Goal: Task Accomplishment & Management: Use online tool/utility

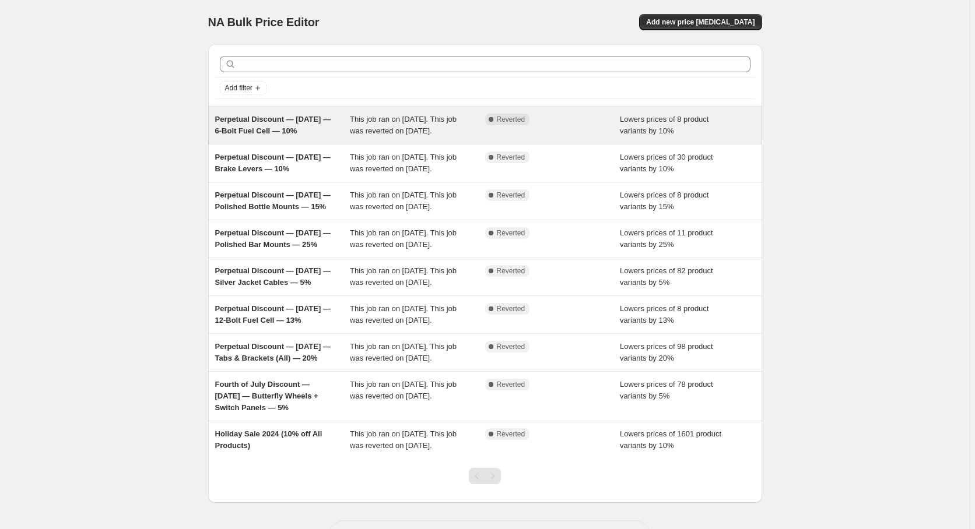
click at [355, 129] on span "This job ran on [DATE]. This job was reverted on [DATE]." at bounding box center [403, 125] width 107 height 20
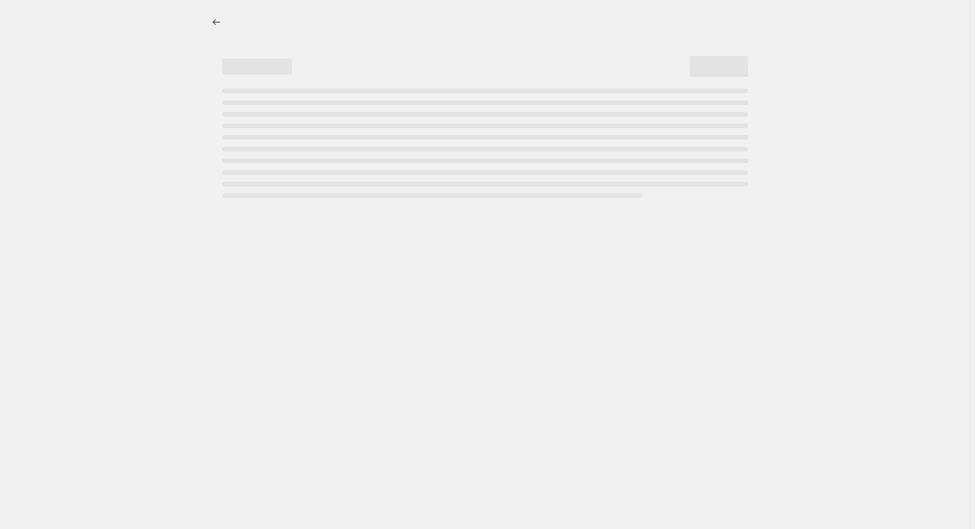
select select "percentage"
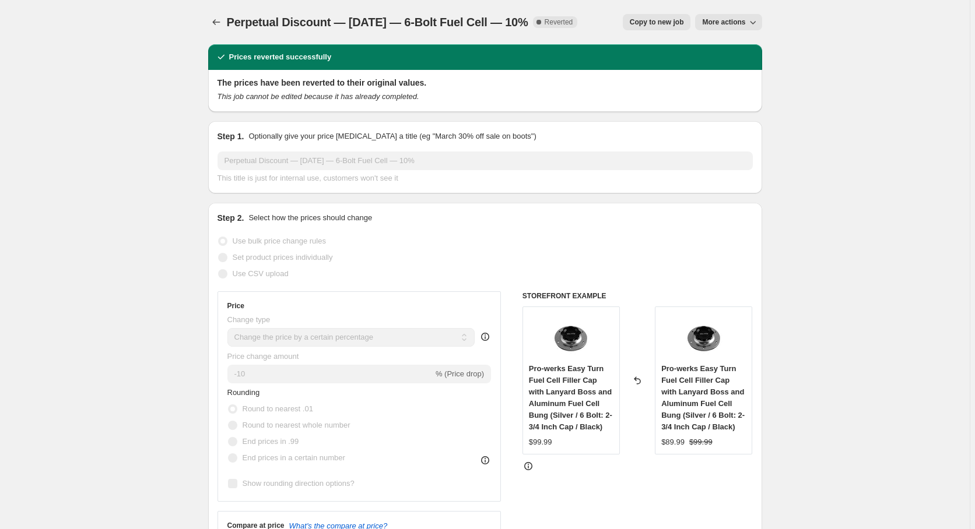
click at [667, 22] on span "Copy to new job" at bounding box center [657, 21] width 54 height 9
select select "percentage"
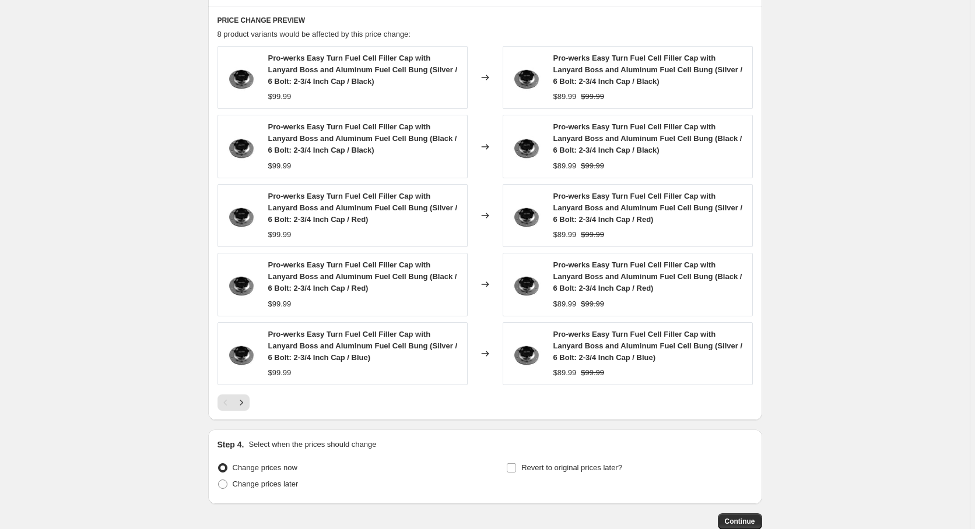
scroll to position [814, 0]
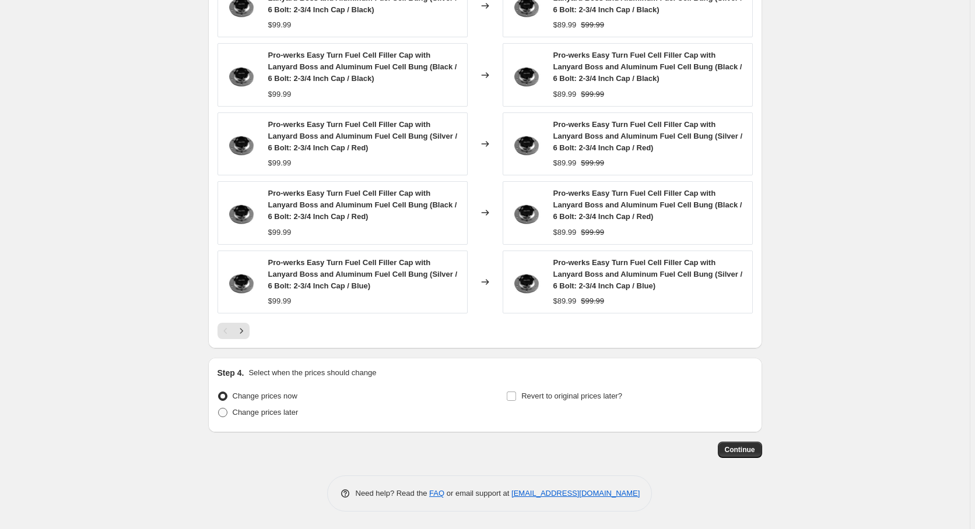
click at [266, 416] on span "Change prices later" at bounding box center [266, 412] width 66 height 9
click at [219, 409] on input "Change prices later" at bounding box center [218, 408] width 1 height 1
radio input "true"
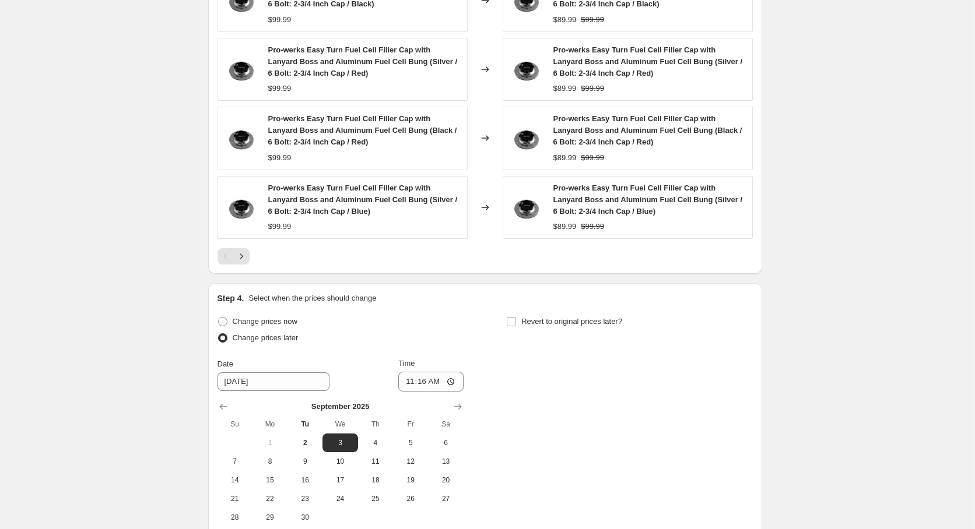
scroll to position [993, 0]
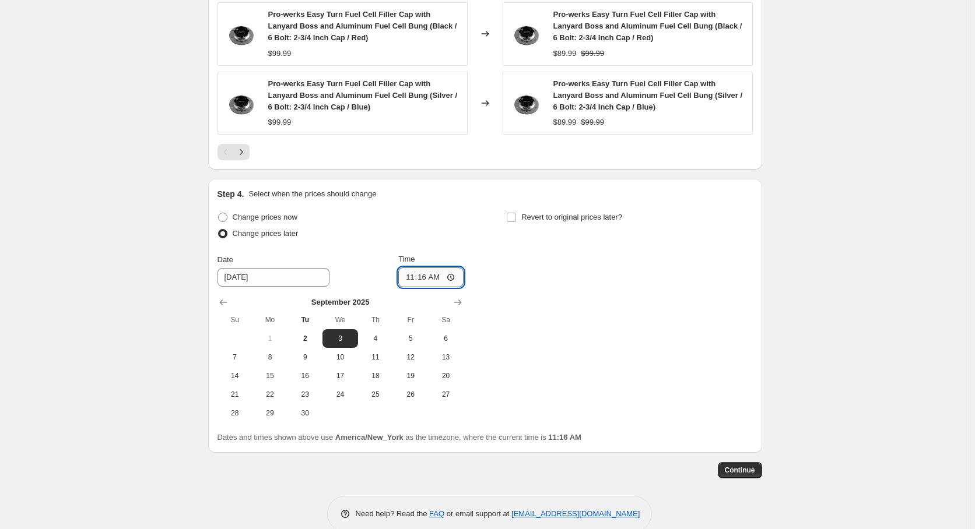
click at [426, 280] on input "11:16" at bounding box center [430, 278] width 65 height 20
click at [438, 278] on input "12:16" at bounding box center [430, 278] width 65 height 20
type input "00:00"
click at [759, 469] on button "Continue" at bounding box center [740, 470] width 44 height 16
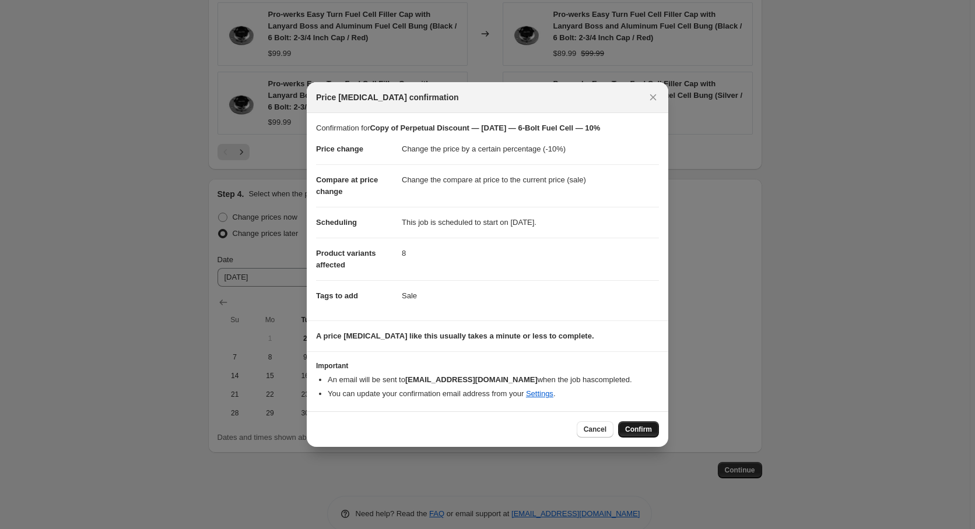
click at [648, 426] on button "Confirm" at bounding box center [638, 429] width 41 height 16
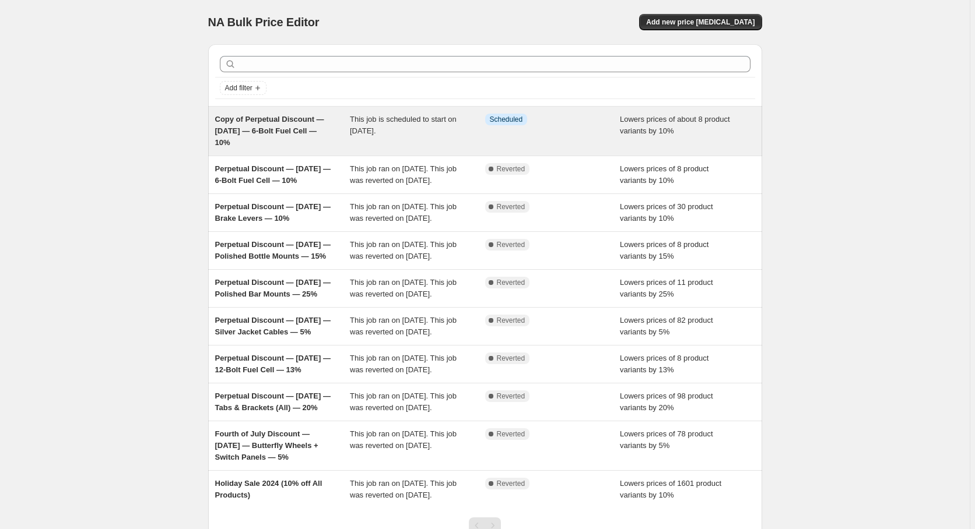
click at [291, 125] on div "Copy of Perpetual Discount — [DATE] — 6-Bolt Fuel Cell — 10%" at bounding box center [282, 131] width 135 height 35
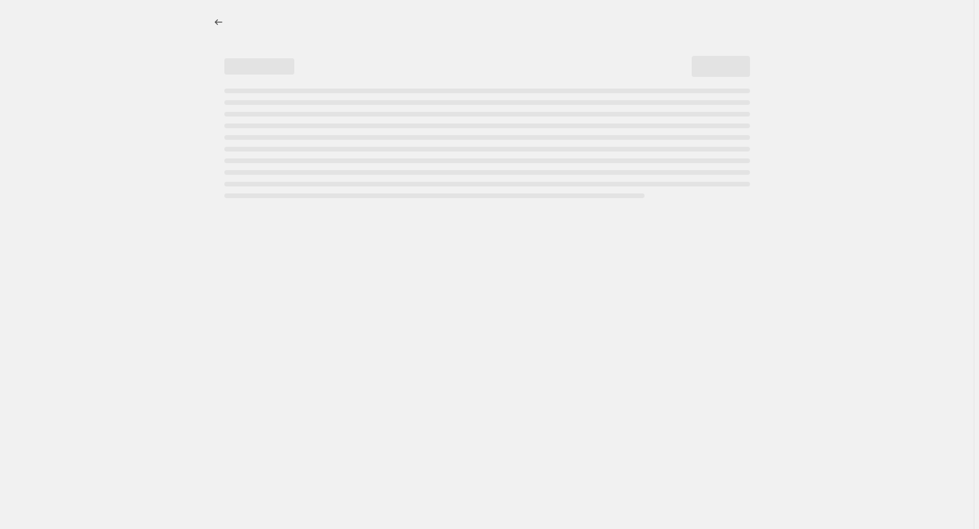
select select "percentage"
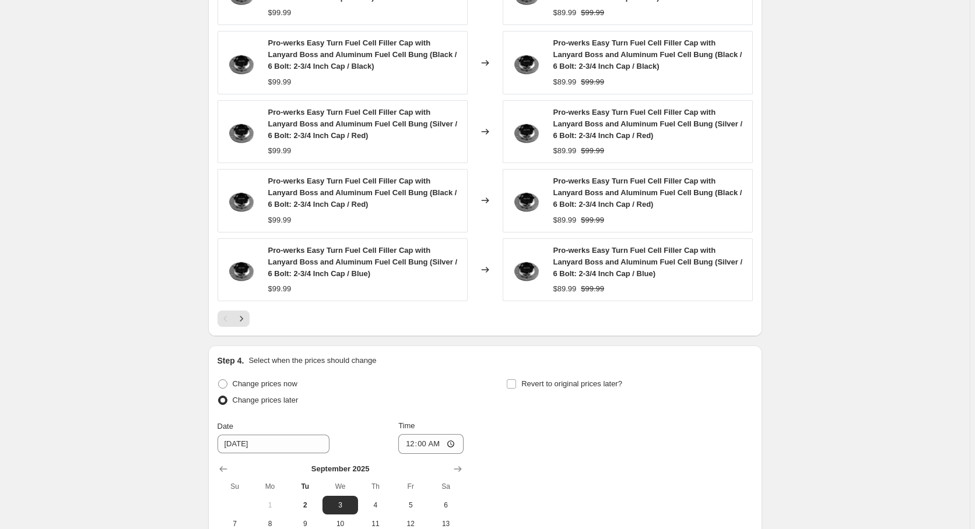
scroll to position [1084, 0]
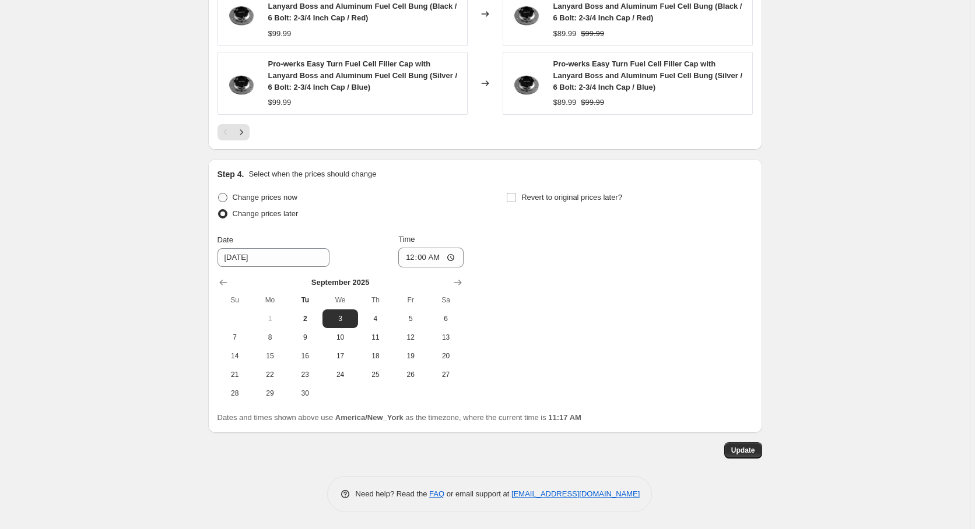
click at [247, 202] on span "Change prices now" at bounding box center [265, 197] width 65 height 9
click at [219, 194] on input "Change prices now" at bounding box center [218, 193] width 1 height 1
radio input "true"
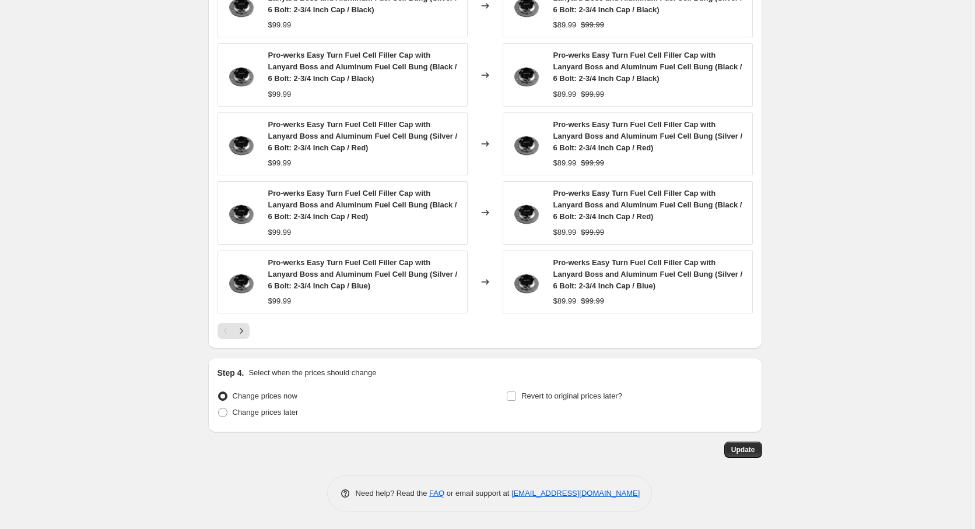
scroll to position [885, 0]
click at [516, 397] on input "Revert to original prices later?" at bounding box center [511, 396] width 9 height 9
checkbox input "true"
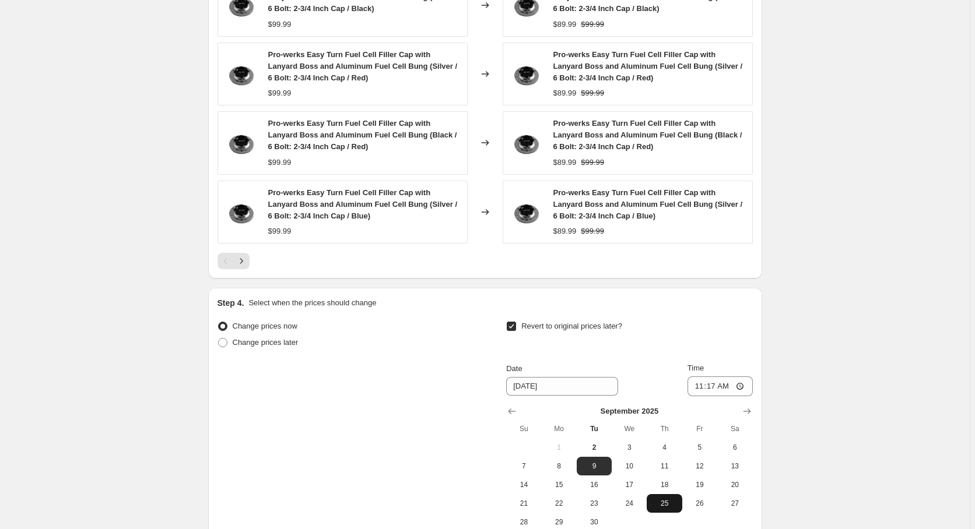
scroll to position [1004, 0]
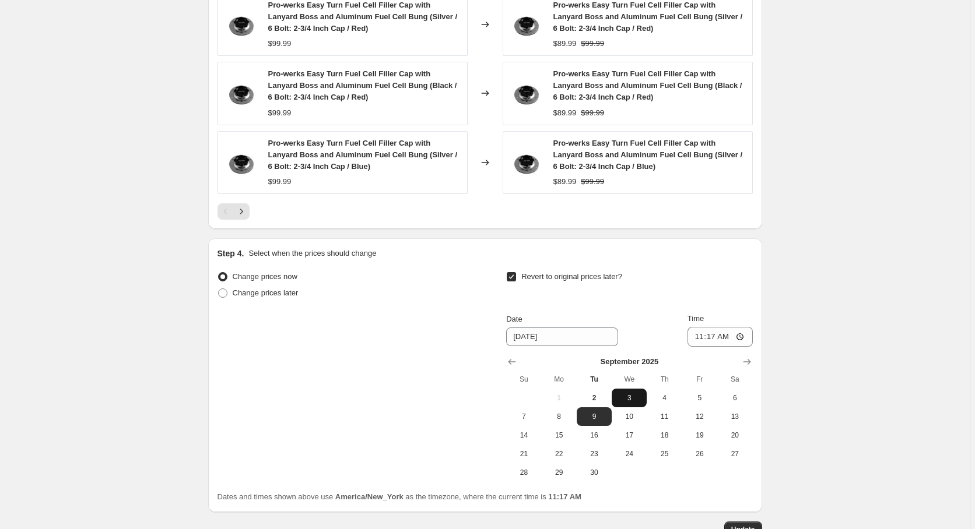
click at [630, 395] on span "3" at bounding box center [629, 397] width 26 height 9
type input "[DATE]"
click at [713, 340] on input "11:17" at bounding box center [719, 337] width 65 height 20
type input "00:00"
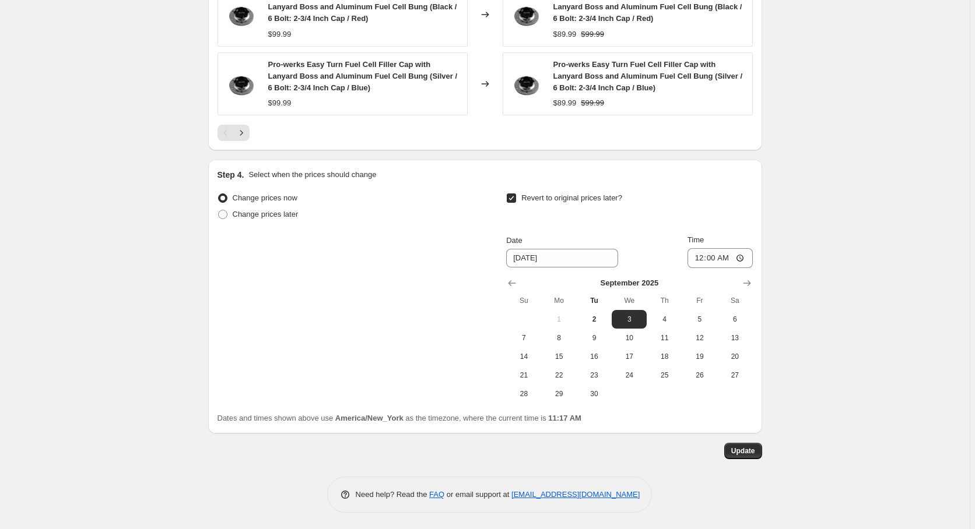
scroll to position [1084, 0]
click at [752, 444] on button "Update" at bounding box center [743, 450] width 38 height 16
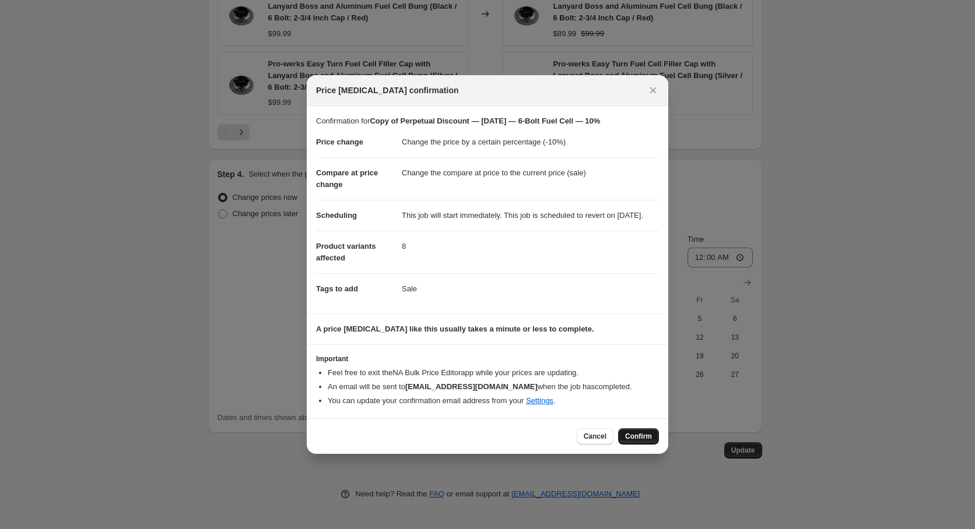
click at [643, 441] on span "Confirm" at bounding box center [638, 436] width 27 height 9
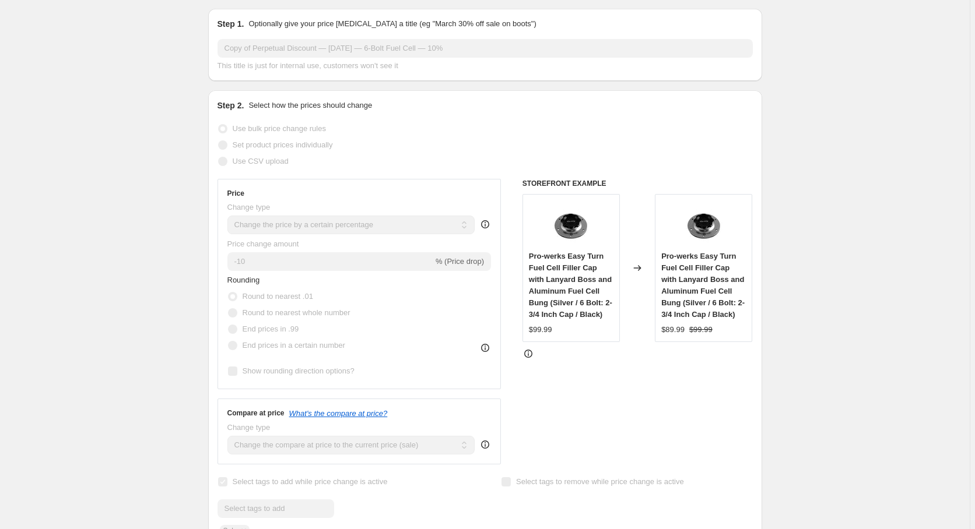
scroll to position [0, 0]
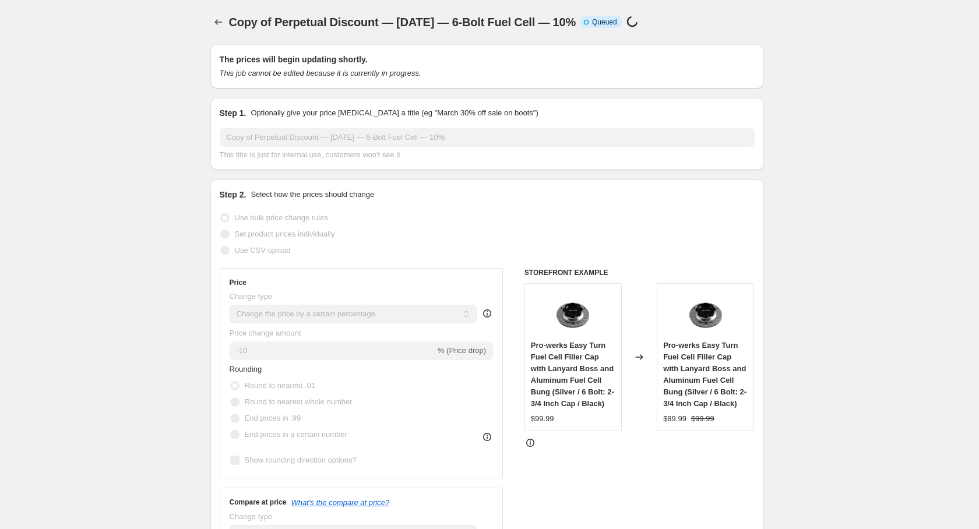
select select "percentage"
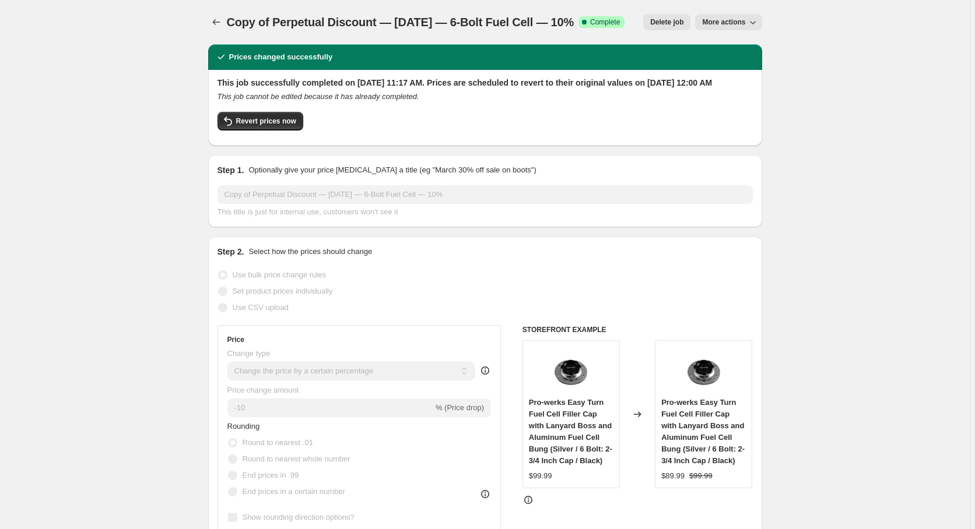
click at [758, 22] on icon "button" at bounding box center [753, 22] width 12 height 12
click at [212, 26] on button "Price change jobs" at bounding box center [216, 22] width 16 height 16
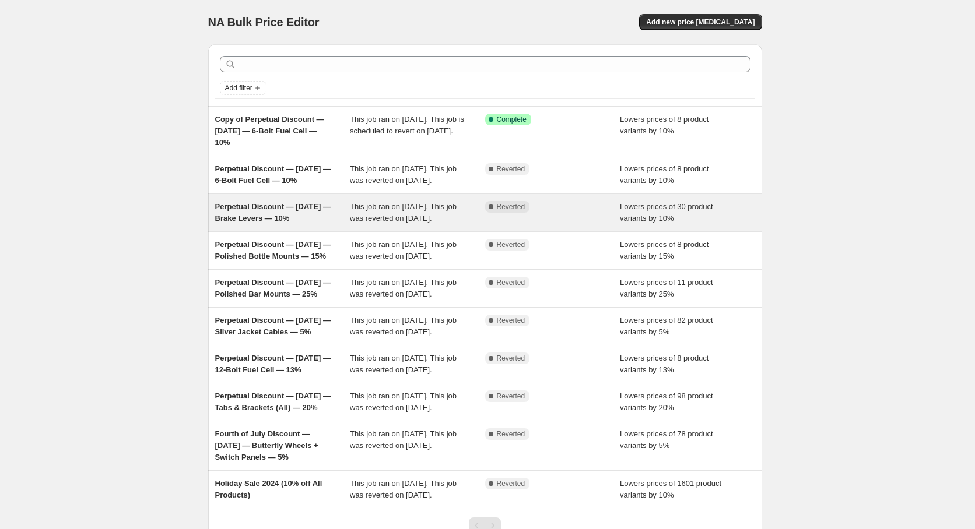
click at [261, 223] on span "Perpetual Discount — [DATE] — Brake Levers — 10%" at bounding box center [272, 212] width 115 height 20
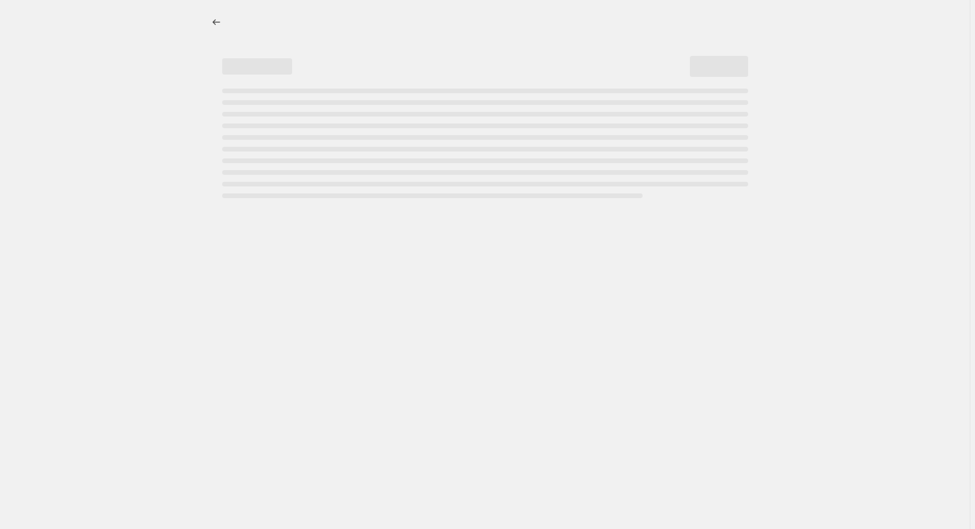
select select "percentage"
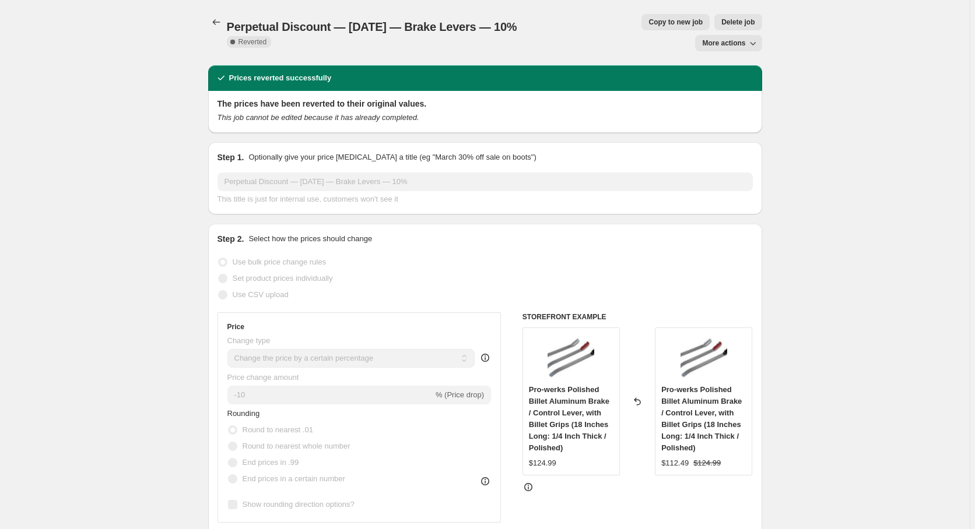
click at [648, 23] on span "Copy to new job" at bounding box center [675, 21] width 54 height 9
select select "percentage"
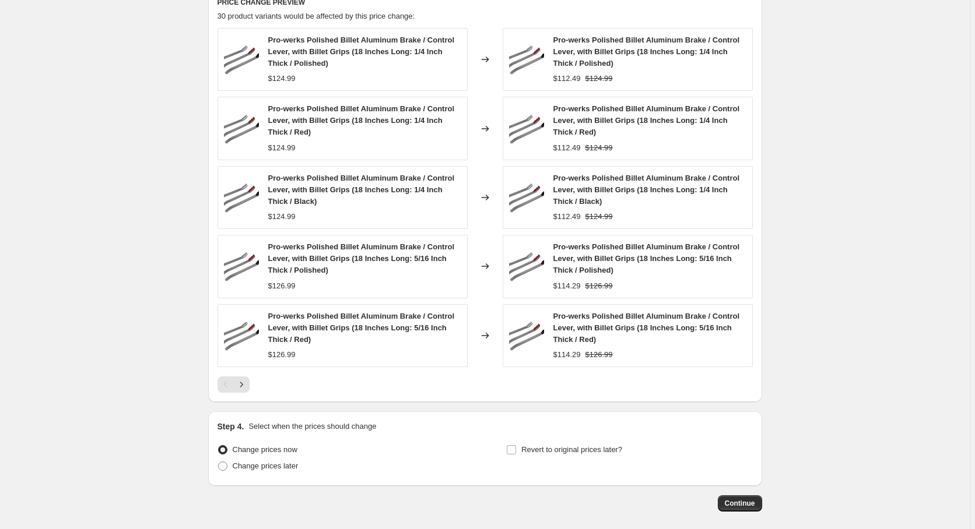
scroll to position [814, 0]
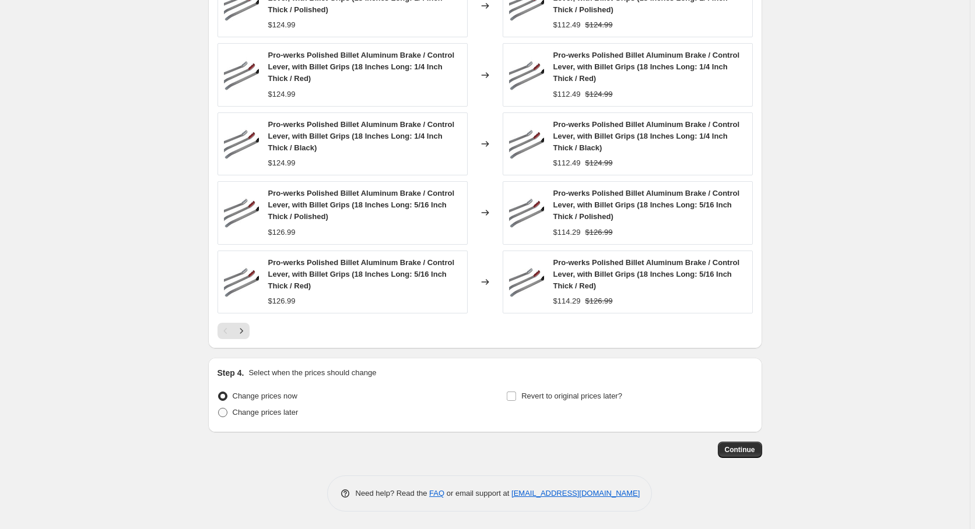
click at [266, 418] on span "Change prices later" at bounding box center [266, 413] width 66 height 12
click at [219, 409] on input "Change prices later" at bounding box center [218, 408] width 1 height 1
radio input "true"
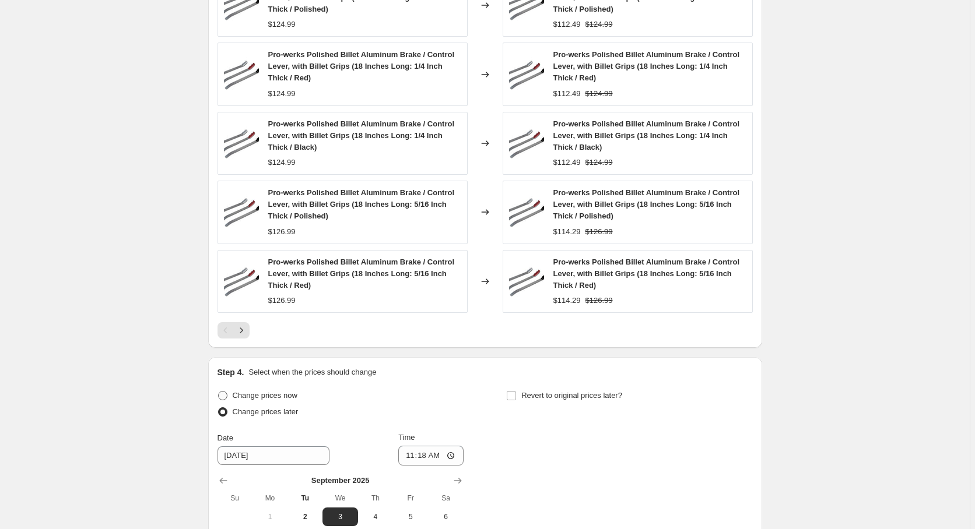
click at [273, 393] on span "Change prices now" at bounding box center [265, 395] width 65 height 9
click at [219, 392] on input "Change prices now" at bounding box center [218, 391] width 1 height 1
radio input "true"
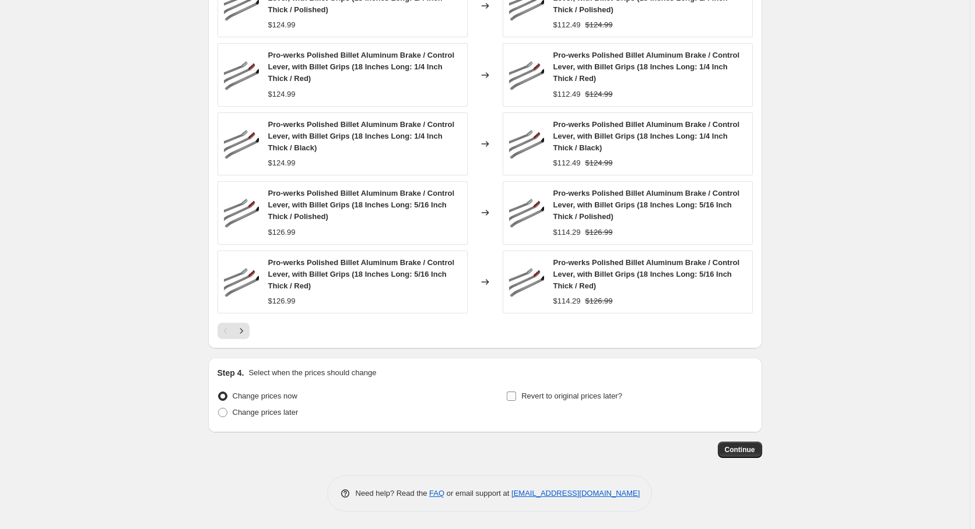
click at [578, 397] on span "Revert to original prices later?" at bounding box center [571, 396] width 101 height 9
click at [516, 397] on input "Revert to original prices later?" at bounding box center [511, 396] width 9 height 9
checkbox input "true"
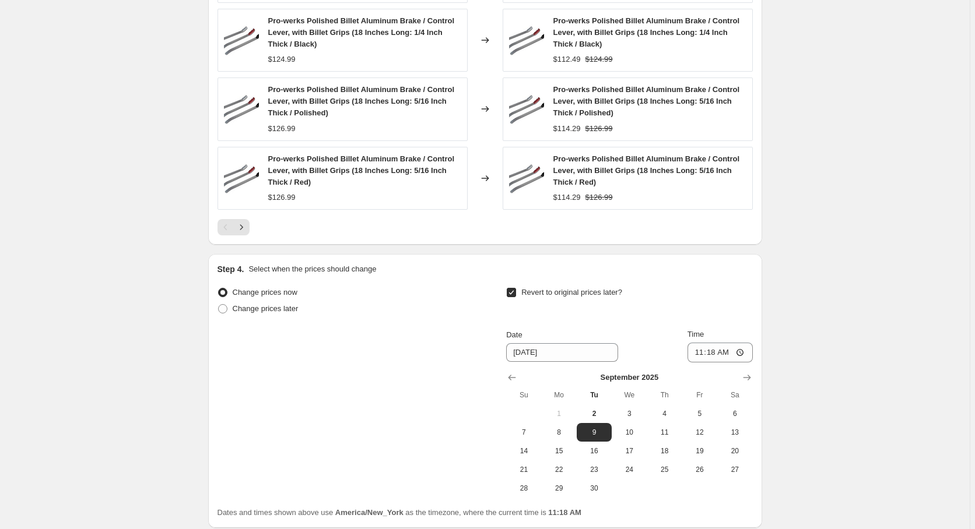
scroll to position [933, 0]
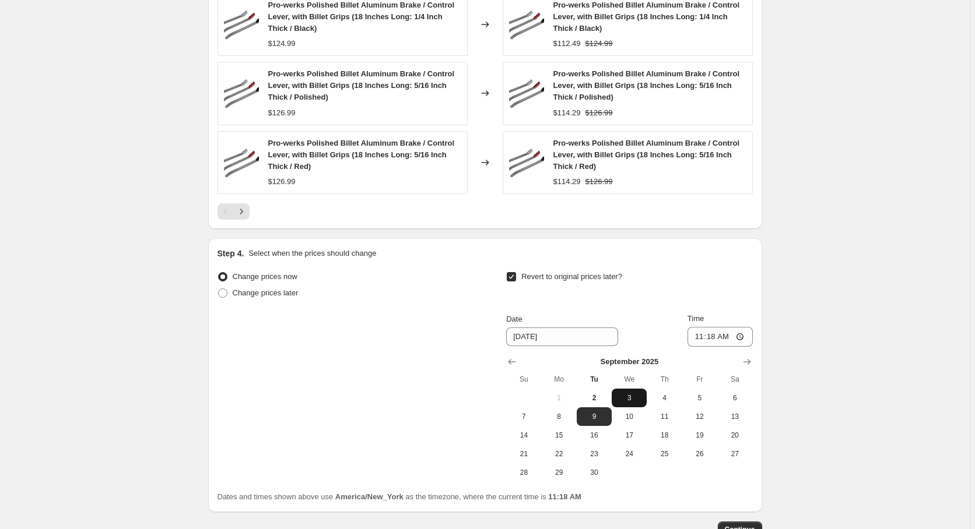
click at [634, 395] on span "3" at bounding box center [629, 397] width 26 height 9
type input "[DATE]"
click at [712, 341] on input "11:18" at bounding box center [719, 337] width 65 height 20
type input "00:00"
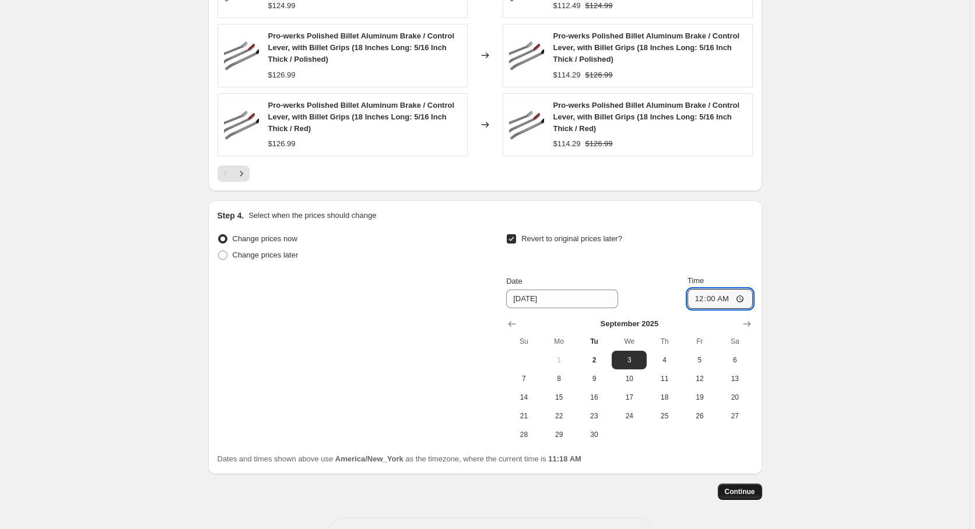
scroll to position [993, 0]
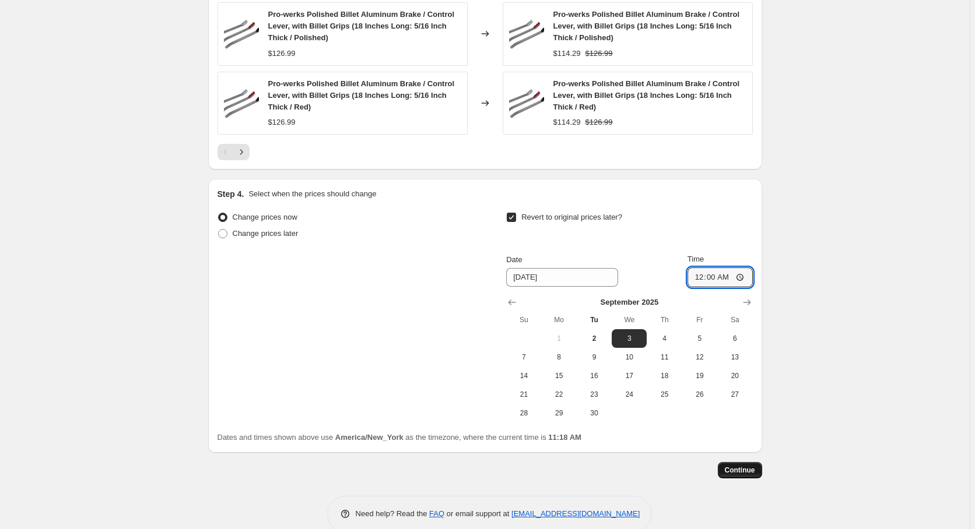
click at [736, 473] on span "Continue" at bounding box center [740, 470] width 30 height 9
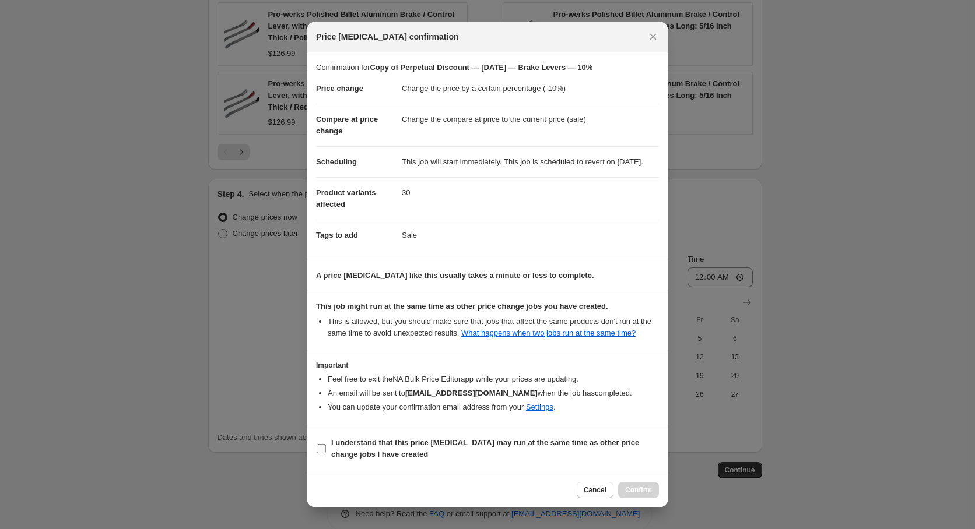
click at [401, 452] on b "I understand that this price change job may run at the same time as other price…" at bounding box center [485, 448] width 308 height 20
click at [326, 452] on input "I understand that this price change job may run at the same time as other price…" at bounding box center [321, 448] width 9 height 9
checkbox input "true"
click at [641, 493] on span "Confirm" at bounding box center [638, 490] width 27 height 9
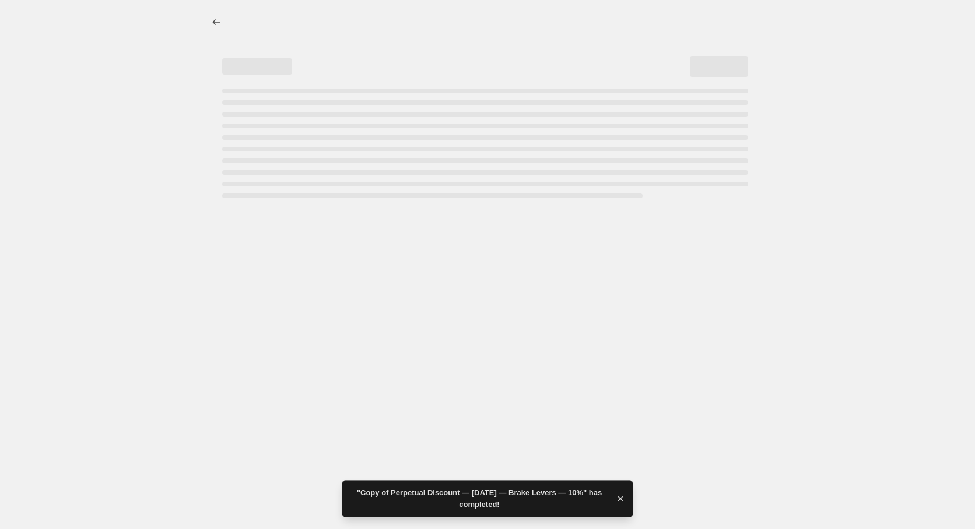
select select "percentage"
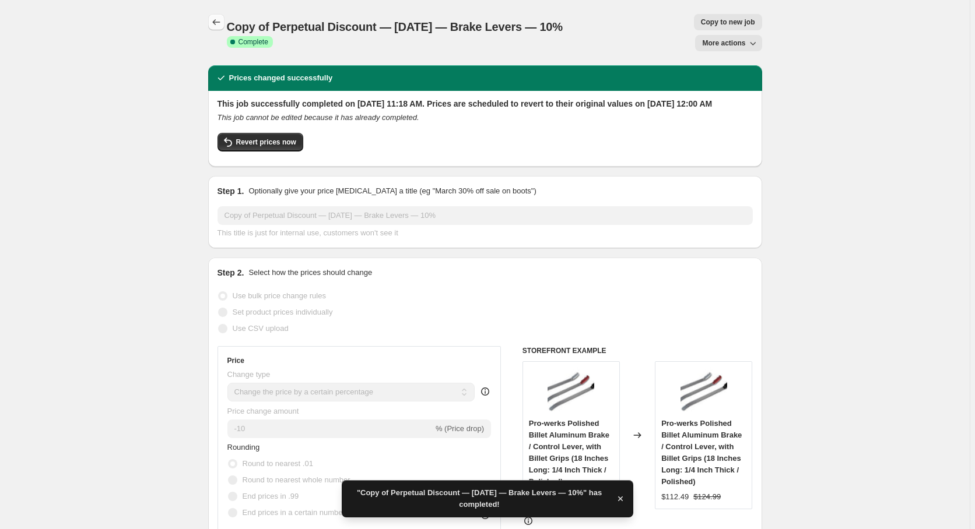
click at [222, 20] on icon "Price change jobs" at bounding box center [216, 22] width 12 height 12
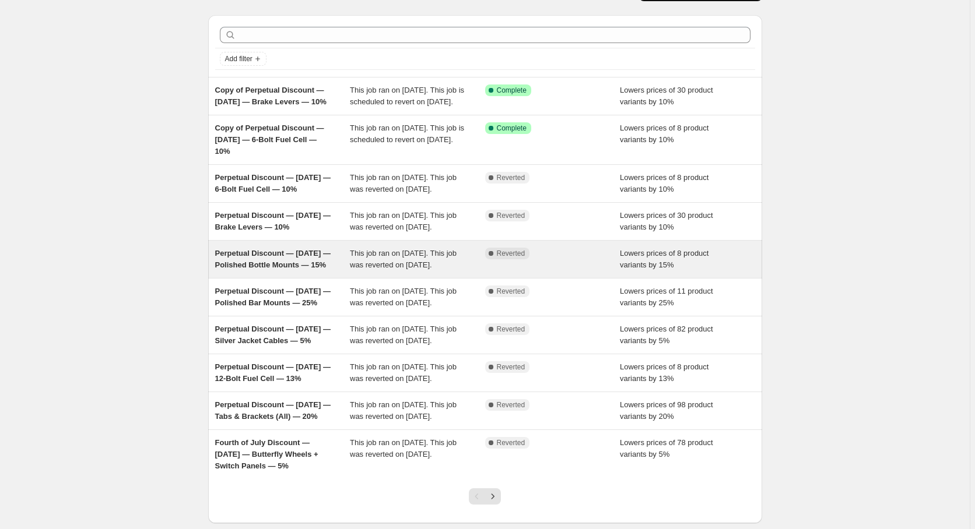
scroll to position [59, 0]
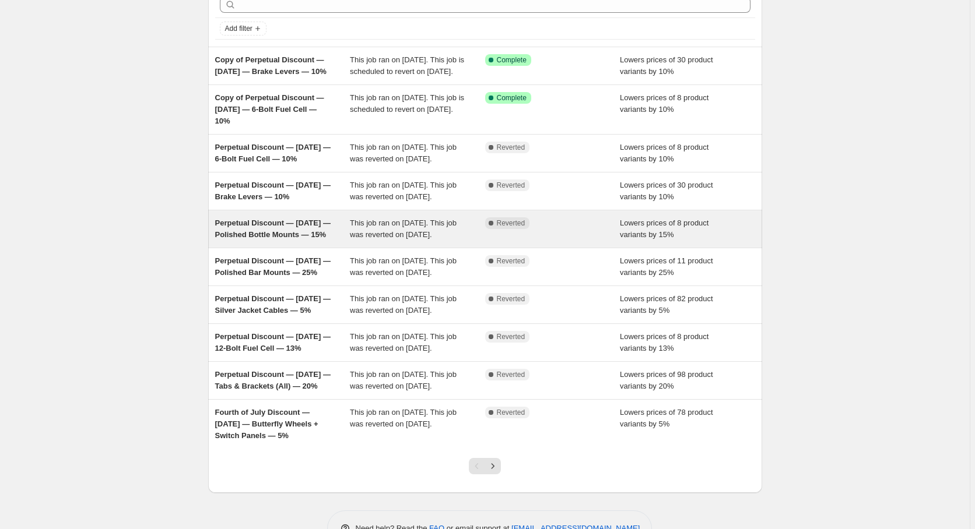
click at [288, 239] on span "Perpetual Discount — [DATE] — Polished Bottle Mounts — 15%" at bounding box center [272, 229] width 115 height 20
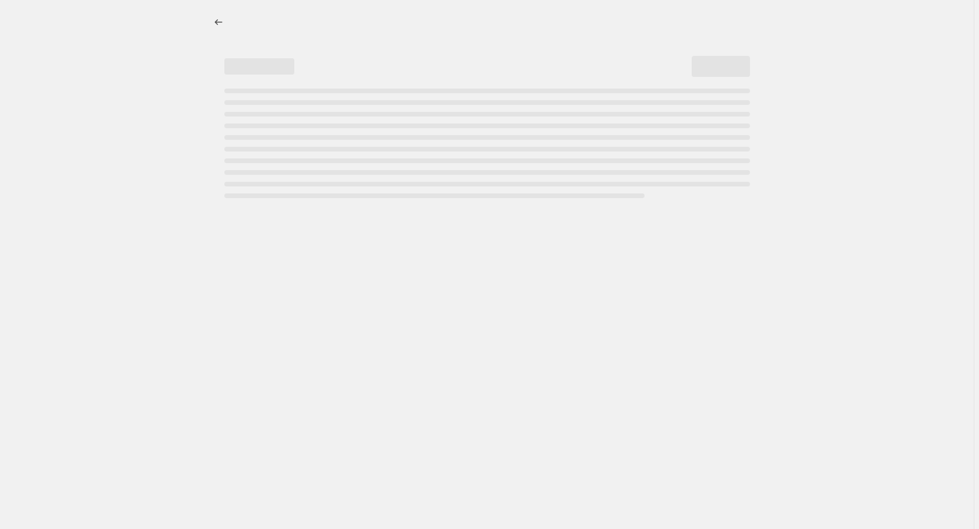
select select "percentage"
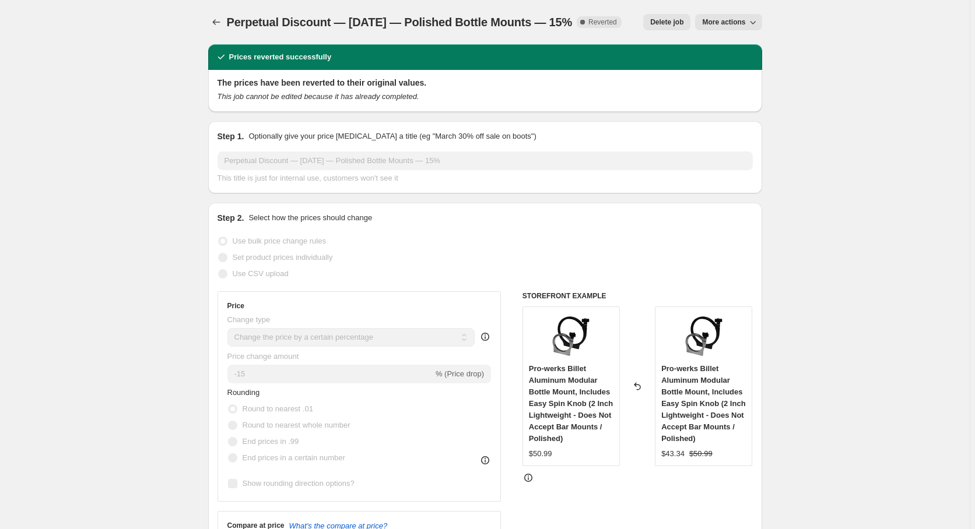
click at [754, 31] on div "Perpetual Discount — 1/3/25 — Polished Bottle Mounts — 15%. This page is ready …" at bounding box center [485, 22] width 554 height 44
click at [753, 20] on icon "button" at bounding box center [753, 22] width 12 height 12
click at [748, 48] on span "Copy to new job" at bounding box center [733, 46] width 54 height 9
select select "percentage"
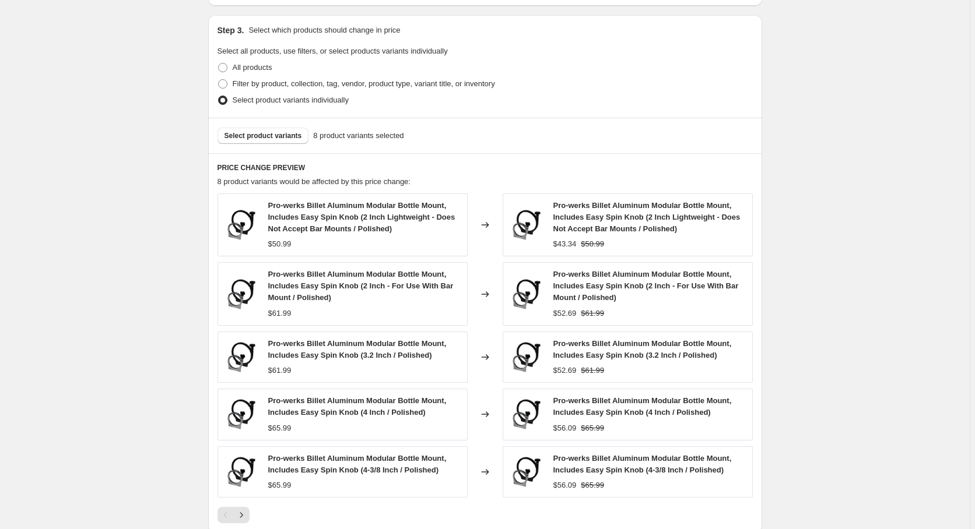
scroll to position [779, 0]
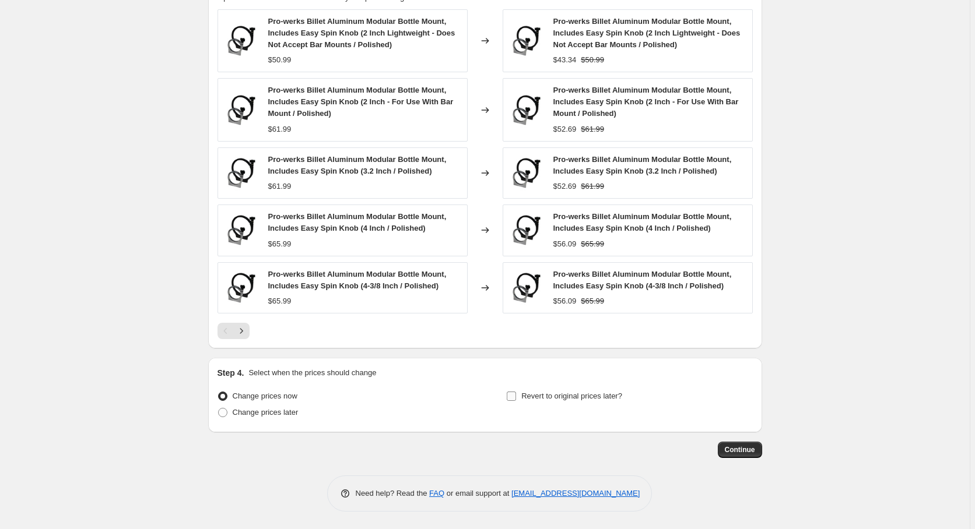
click at [585, 403] on label "Revert to original prices later?" at bounding box center [564, 396] width 116 height 16
click at [516, 401] on input "Revert to original prices later?" at bounding box center [511, 396] width 9 height 9
checkbox input "true"
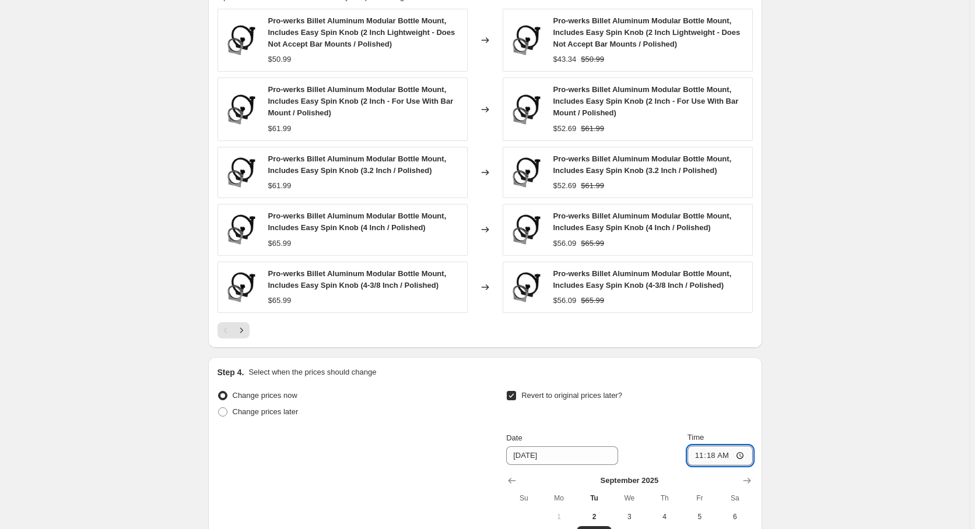
click at [712, 459] on input "11:18" at bounding box center [719, 456] width 65 height 20
click at [725, 452] on input "00:18" at bounding box center [719, 456] width 65 height 20
type input "00:00"
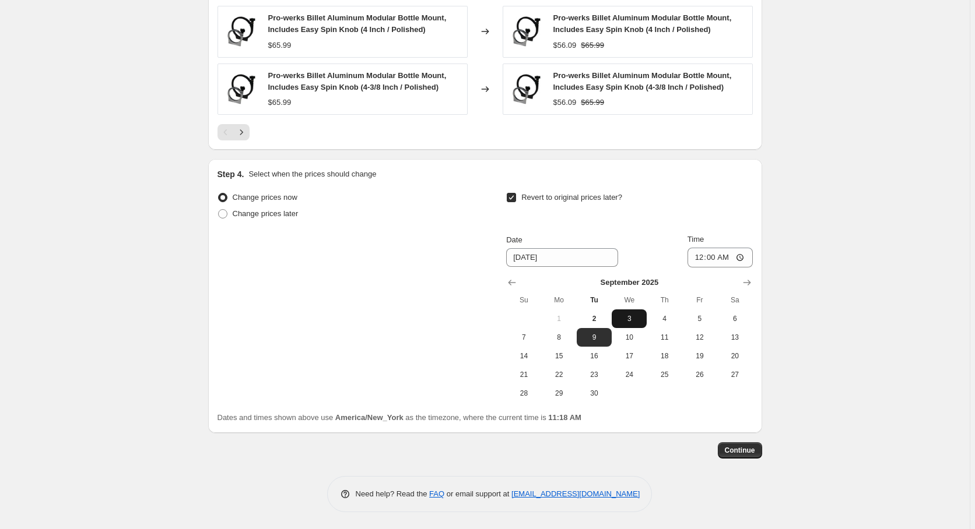
click at [622, 324] on button "3" at bounding box center [628, 319] width 35 height 19
type input "[DATE]"
click at [749, 456] on button "Continue" at bounding box center [740, 450] width 44 height 16
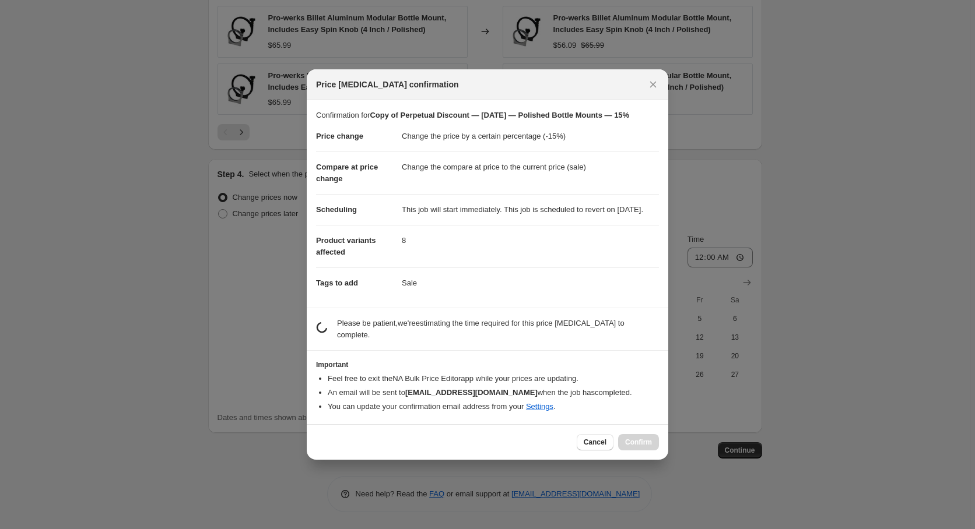
scroll to position [0, 0]
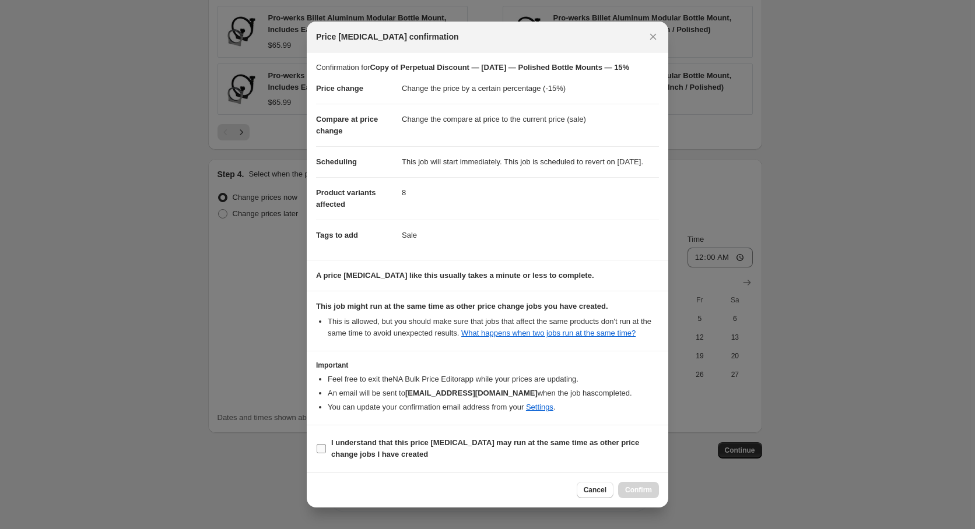
click at [383, 459] on b "I understand that this price change job may run at the same time as other price…" at bounding box center [485, 448] width 308 height 20
click at [326, 453] on input "I understand that this price change job may run at the same time as other price…" at bounding box center [321, 448] width 9 height 9
checkbox input "true"
click at [633, 489] on button "Confirm" at bounding box center [638, 490] width 41 height 16
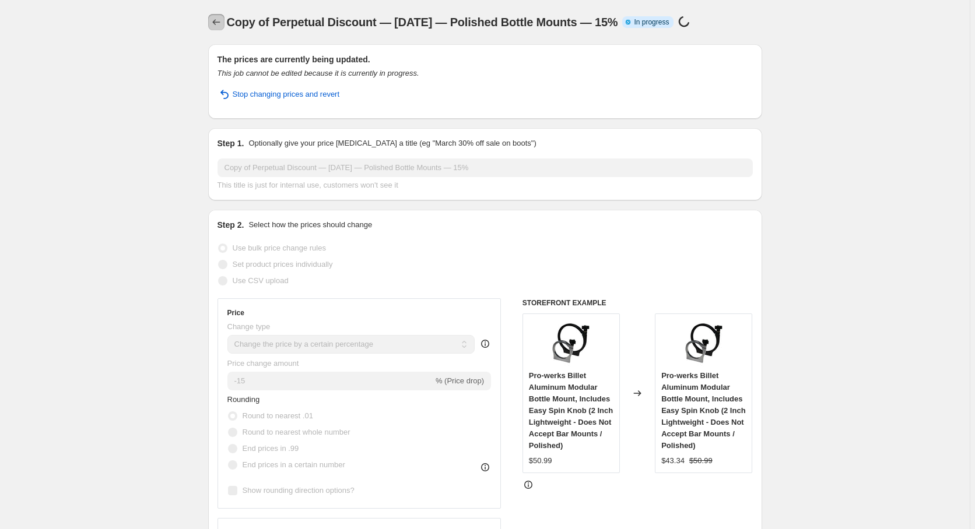
click at [219, 24] on icon "Price change jobs" at bounding box center [216, 22] width 12 height 12
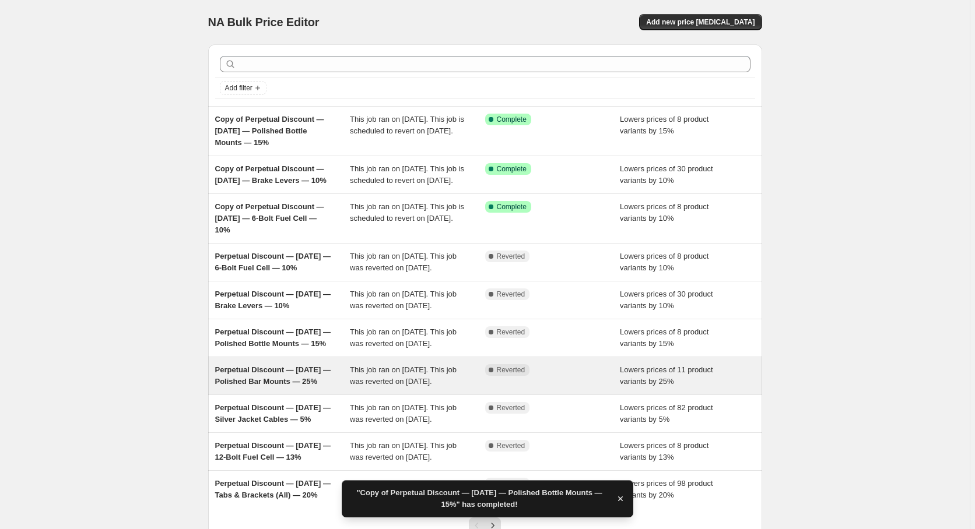
click at [266, 386] on span "Perpetual Discount — [DATE] — Polished Bar Mounts — 25%" at bounding box center [272, 375] width 115 height 20
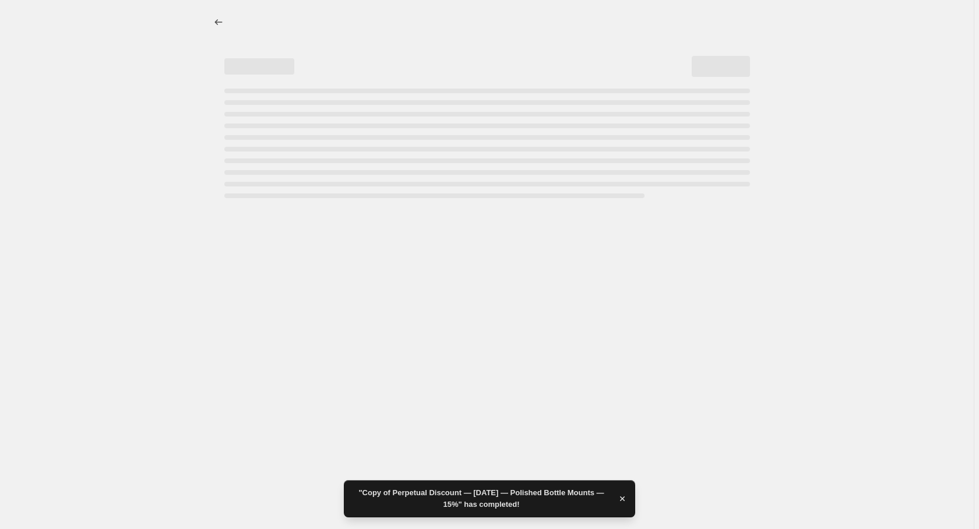
select select "percentage"
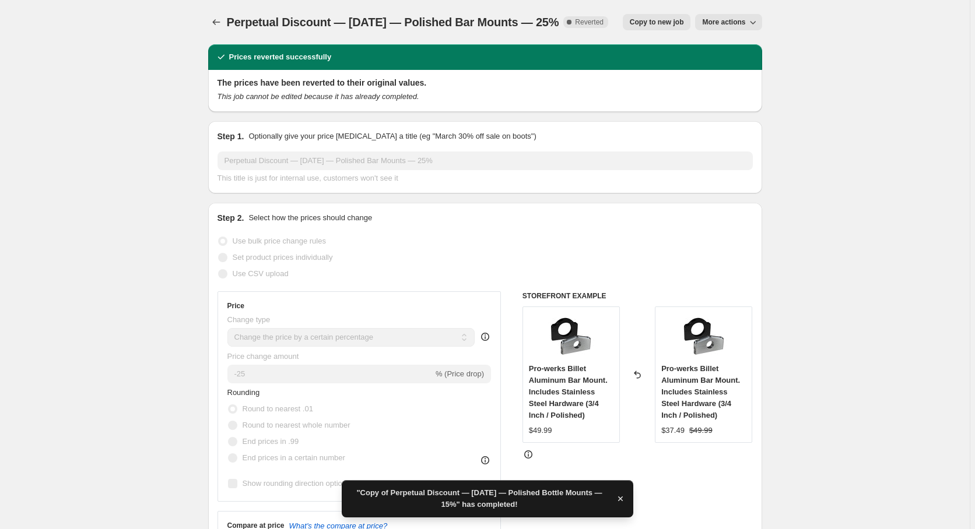
click at [669, 18] on span "Copy to new job" at bounding box center [657, 21] width 54 height 9
select select "percentage"
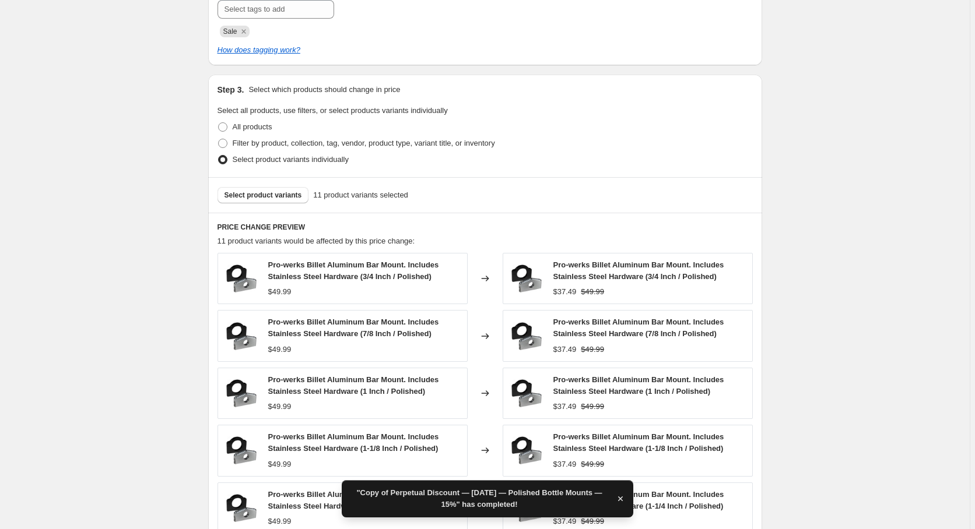
scroll to position [756, 0]
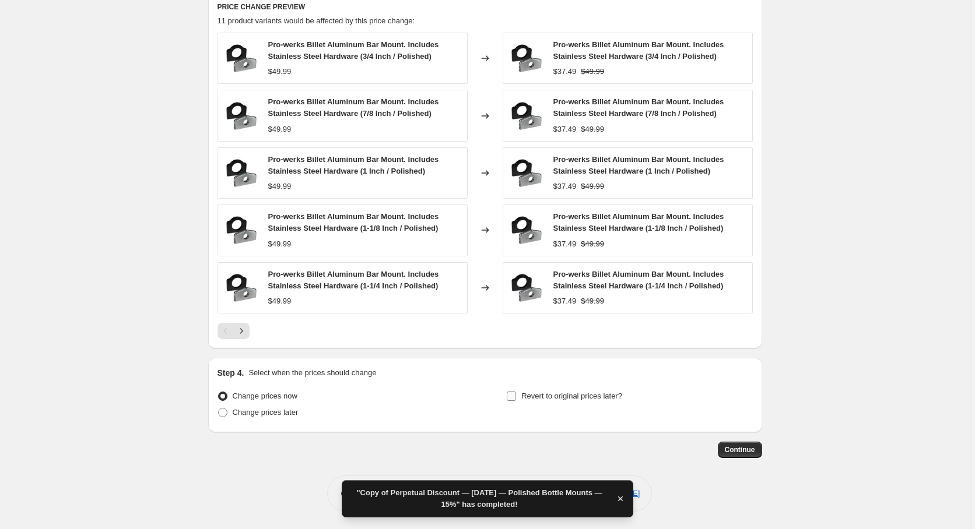
click at [596, 403] on label "Revert to original prices later?" at bounding box center [564, 396] width 116 height 16
click at [516, 401] on input "Revert to original prices later?" at bounding box center [511, 396] width 9 height 9
checkbox input "true"
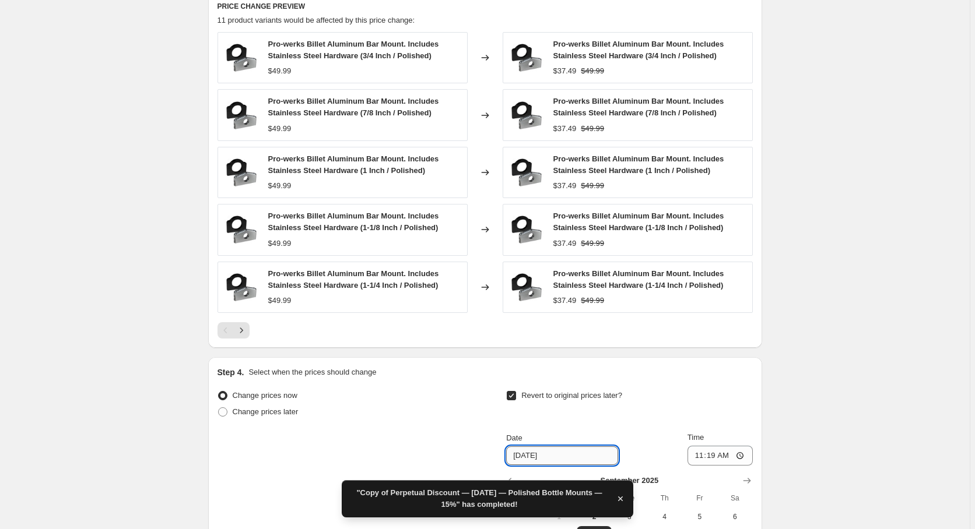
click at [550, 455] on input "9/9/2025" at bounding box center [562, 455] width 112 height 19
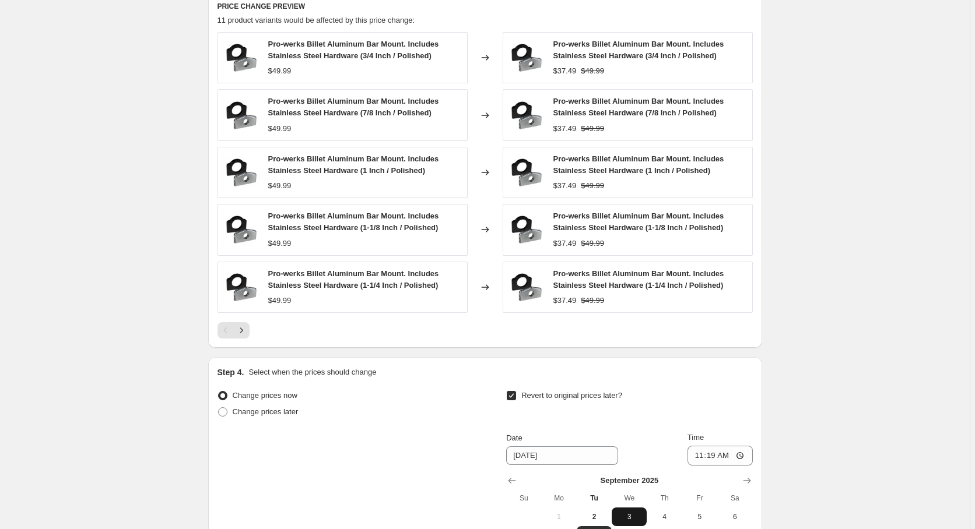
click at [635, 514] on span "3" at bounding box center [629, 516] width 26 height 9
type input "[DATE]"
click at [714, 456] on input "11:19" at bounding box center [719, 456] width 65 height 20
type input "00:19"
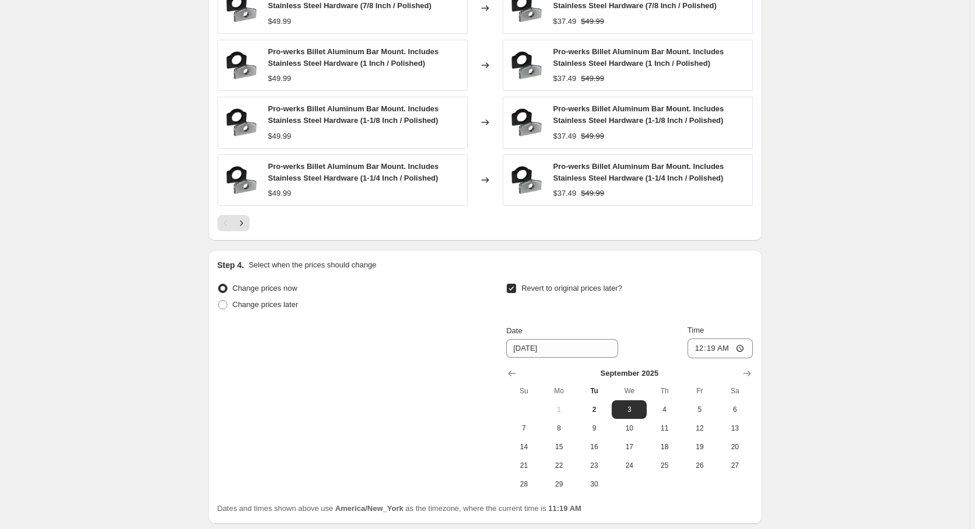
scroll to position [954, 0]
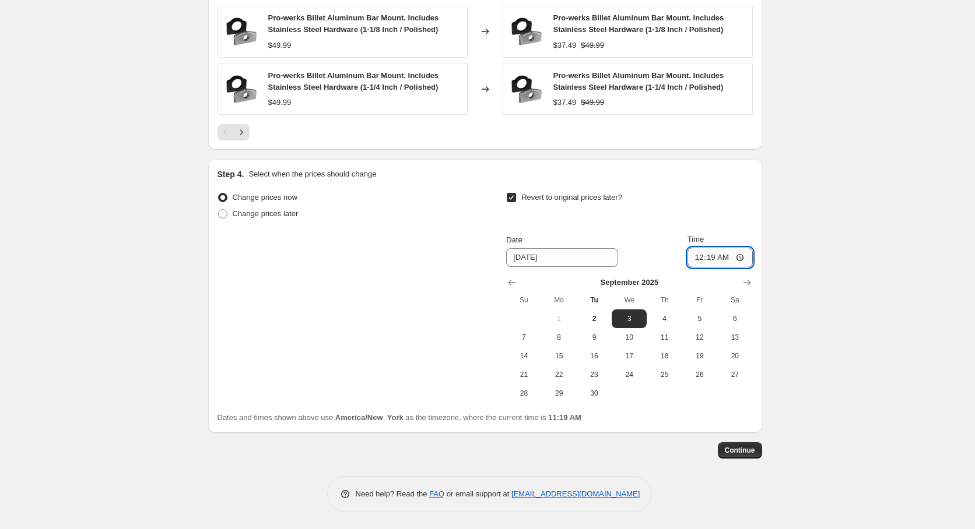
click at [728, 261] on input "00:19" at bounding box center [719, 258] width 65 height 20
type input "00:00"
click at [751, 453] on span "Continue" at bounding box center [740, 450] width 30 height 9
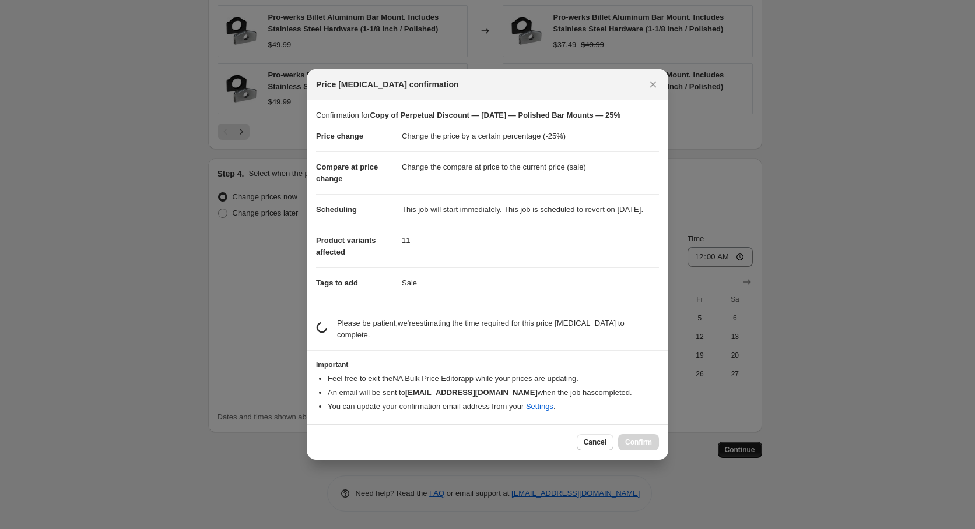
scroll to position [0, 0]
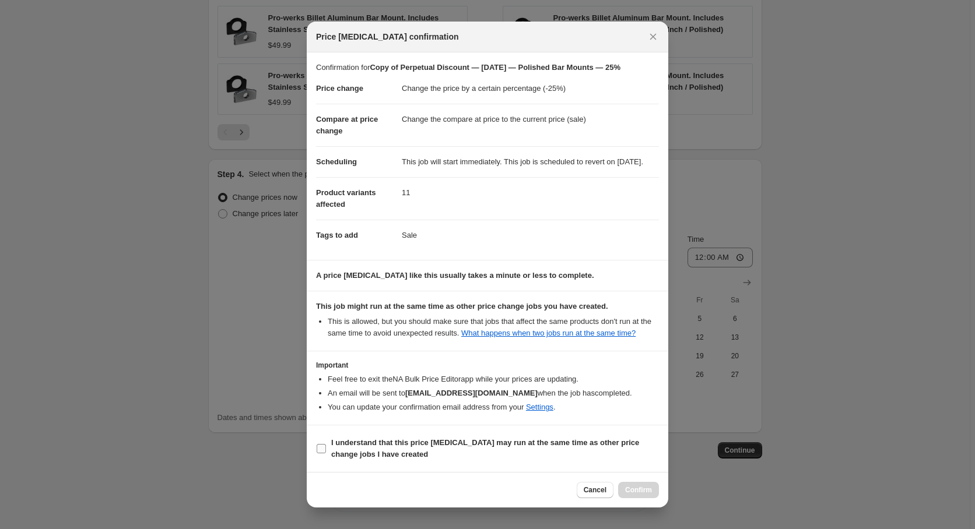
click at [364, 450] on b "I understand that this price change job may run at the same time as other price…" at bounding box center [485, 448] width 308 height 20
click at [326, 450] on input "I understand that this price change job may run at the same time as other price…" at bounding box center [321, 448] width 9 height 9
checkbox input "true"
click at [645, 495] on span "Confirm" at bounding box center [638, 490] width 27 height 9
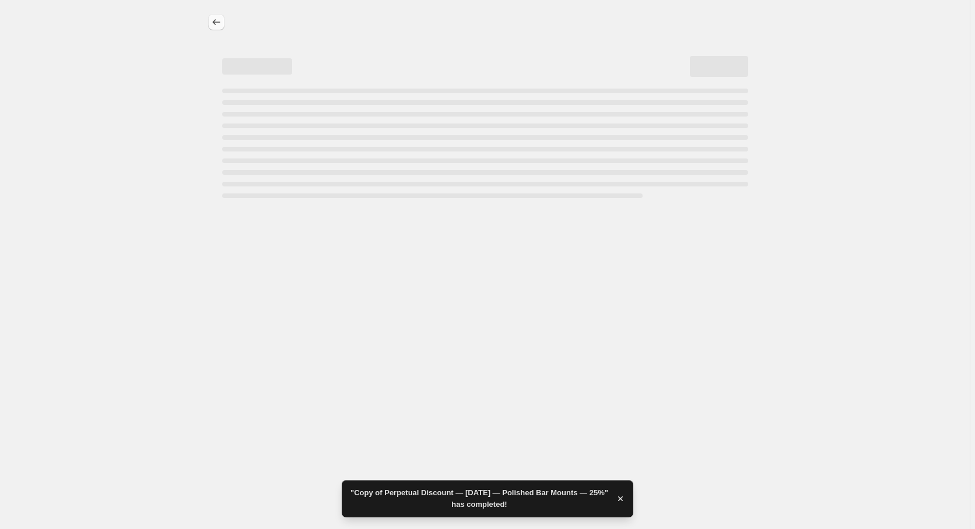
select select "percentage"
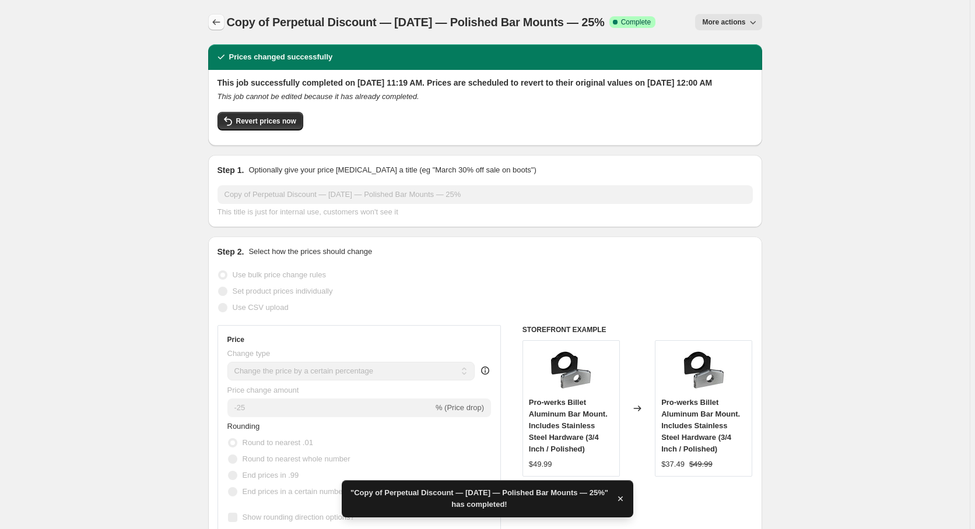
click at [219, 23] on icon "Price change jobs" at bounding box center [216, 22] width 12 height 12
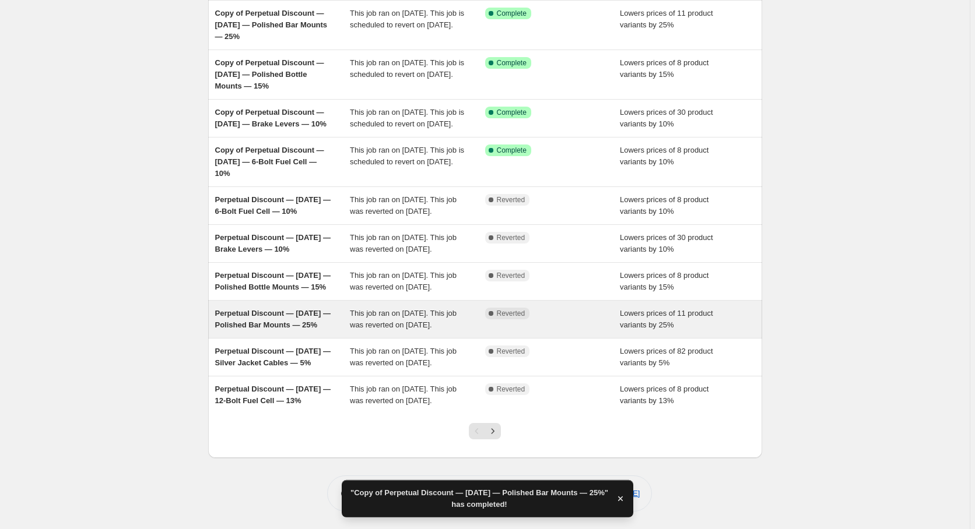
scroll to position [188, 0]
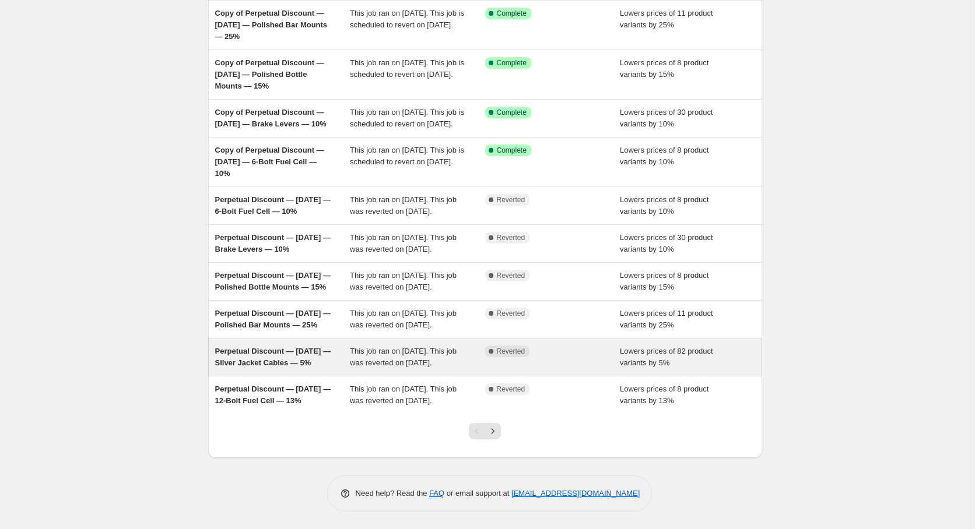
click at [261, 347] on span "Perpetual Discount — [DATE] — Silver Jacket Cables — 5%" at bounding box center [272, 357] width 115 height 20
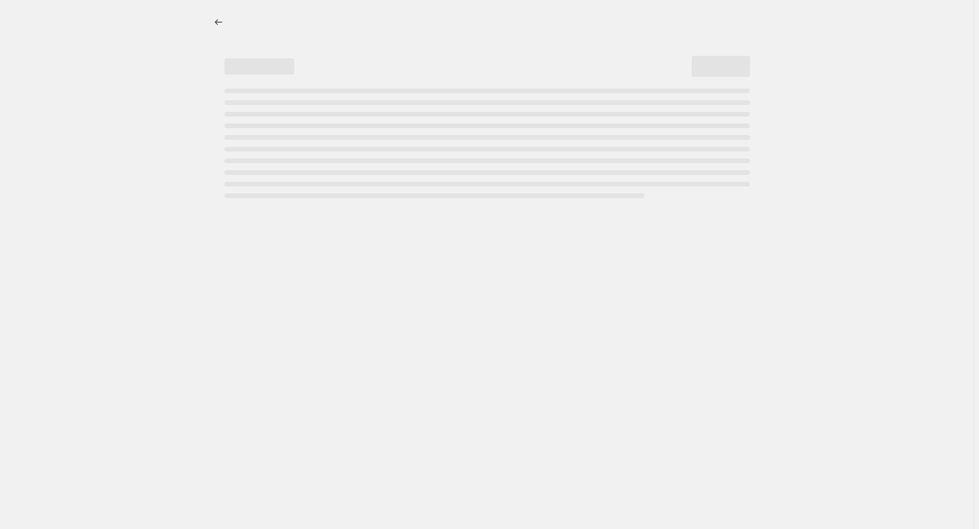
select select "percentage"
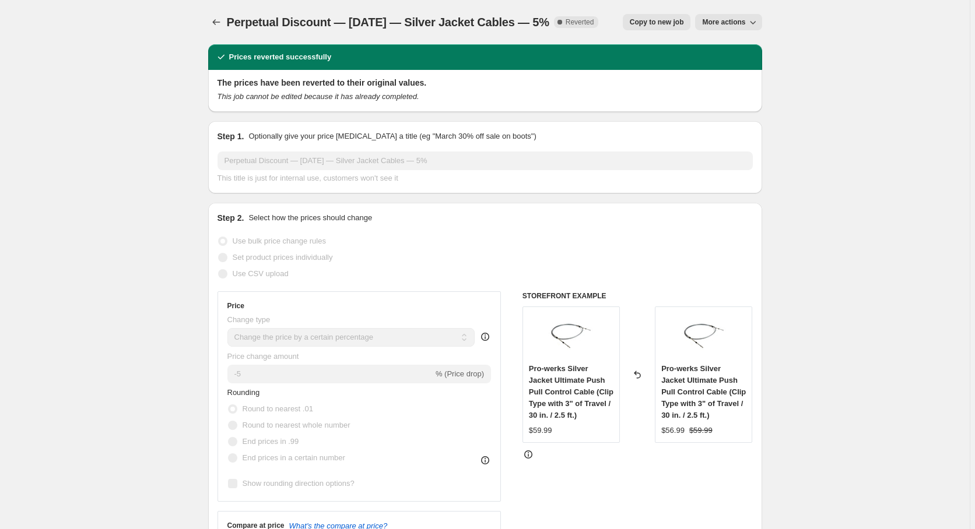
click at [655, 23] on span "Copy to new job" at bounding box center [657, 21] width 54 height 9
select select "percentage"
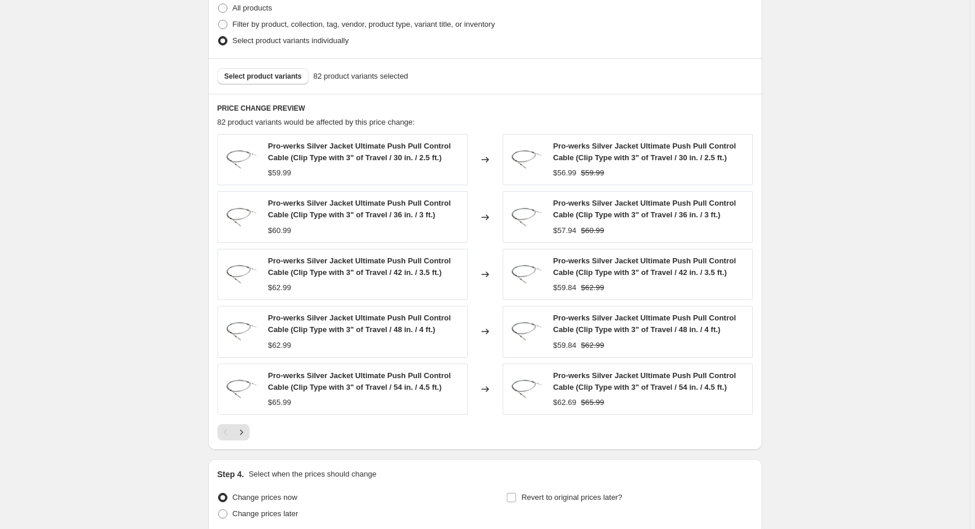
scroll to position [756, 0]
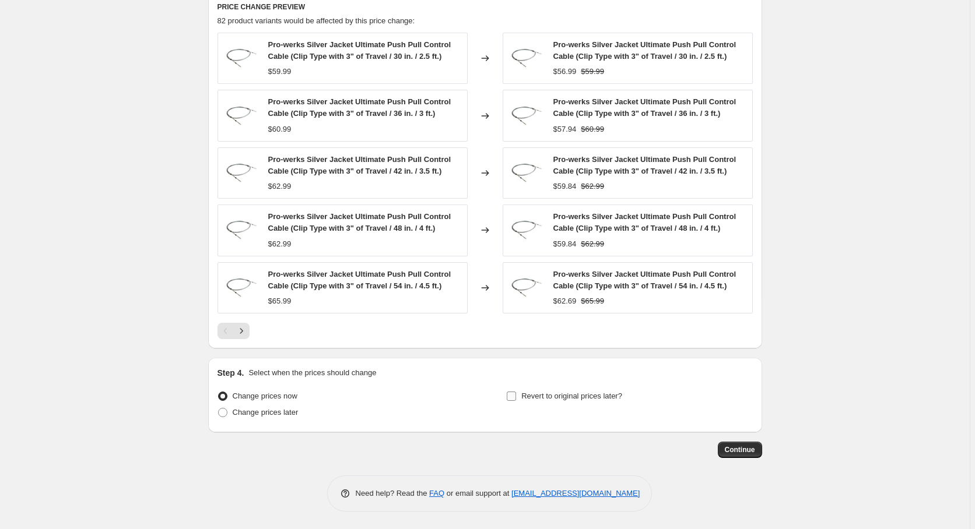
click at [522, 396] on label "Revert to original prices later?" at bounding box center [564, 396] width 116 height 16
click at [516, 396] on input "Revert to original prices later?" at bounding box center [511, 396] width 9 height 9
checkbox input "true"
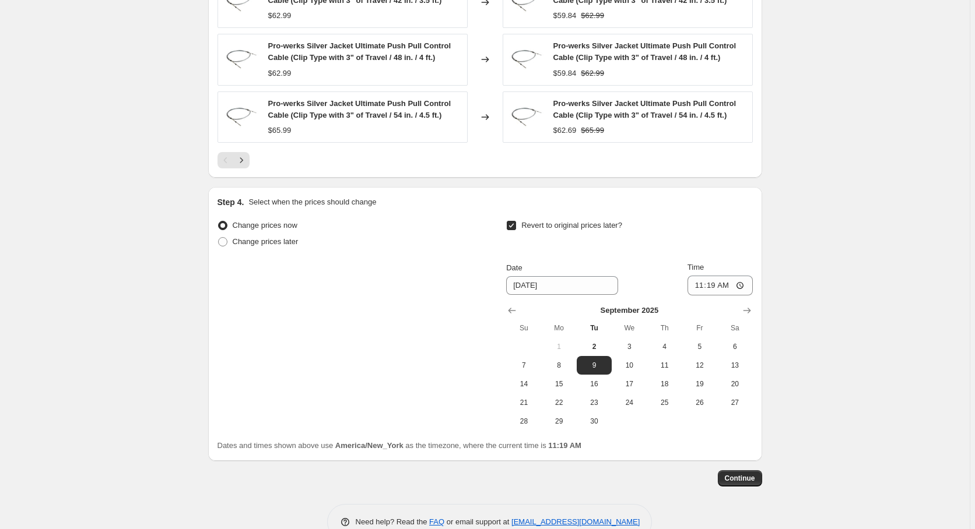
scroll to position [954, 0]
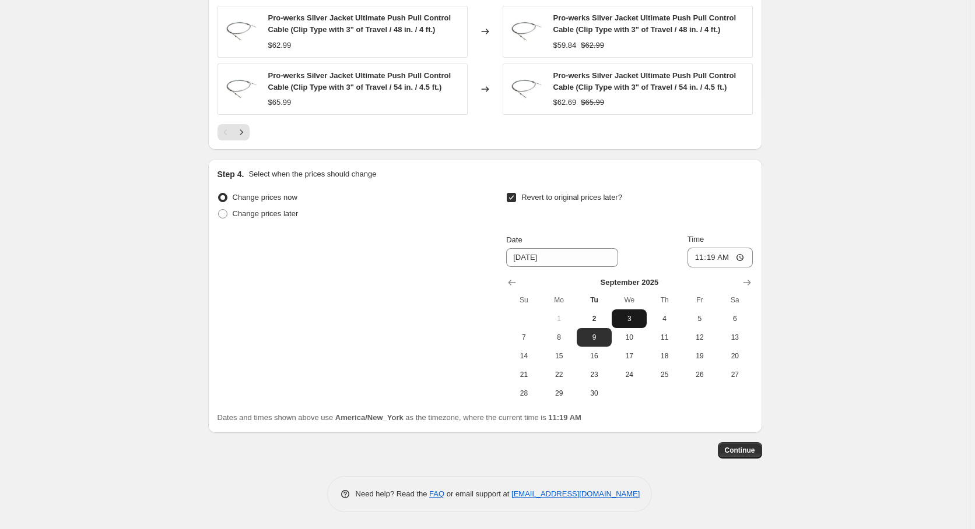
click at [630, 325] on button "3" at bounding box center [628, 319] width 35 height 19
type input "[DATE]"
click at [707, 257] on input "11:19" at bounding box center [719, 258] width 65 height 20
type input "00:00"
click at [750, 452] on span "Continue" at bounding box center [740, 450] width 30 height 9
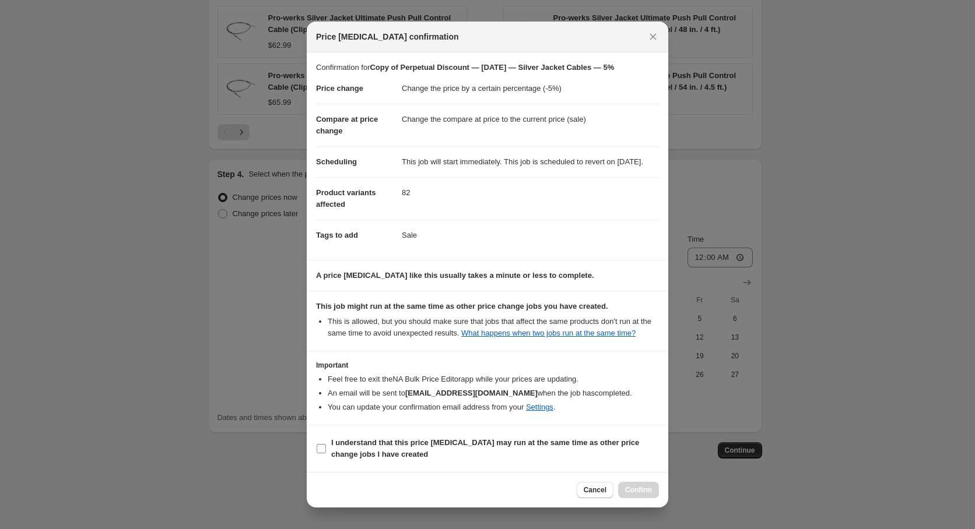
click at [418, 456] on b "I understand that this price change job may run at the same time as other price…" at bounding box center [485, 448] width 308 height 20
click at [326, 453] on input "I understand that this price change job may run at the same time as other price…" at bounding box center [321, 448] width 9 height 9
checkbox input "true"
click at [638, 494] on span "Confirm" at bounding box center [638, 490] width 27 height 9
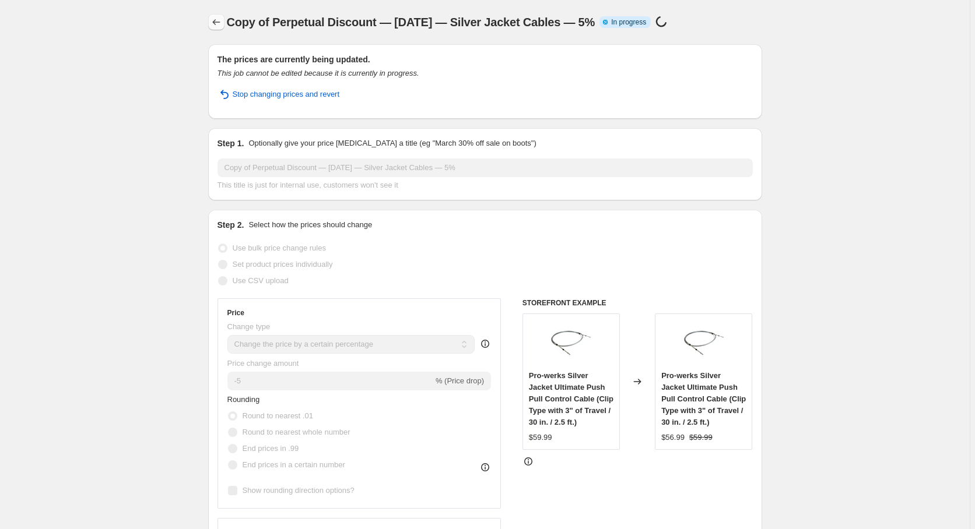
click at [216, 24] on icon "Price change jobs" at bounding box center [216, 22] width 12 height 12
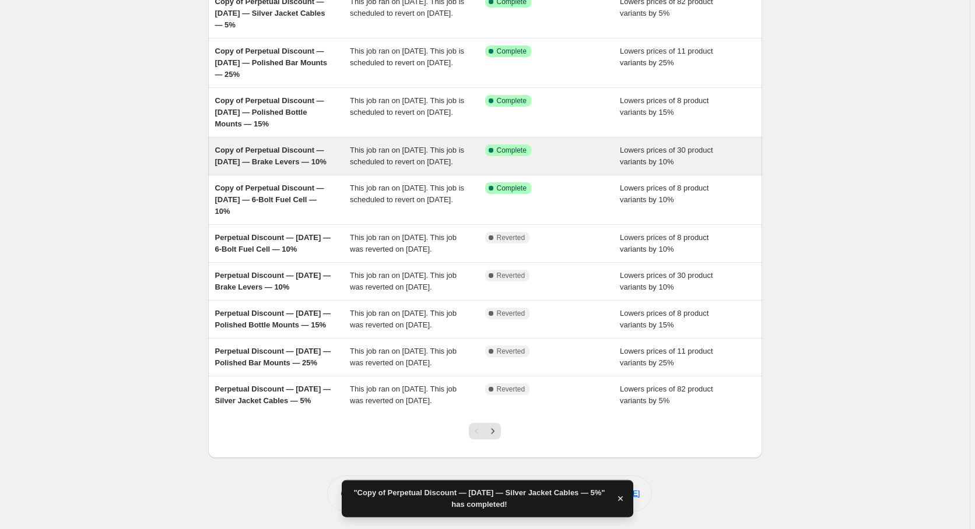
scroll to position [188, 0]
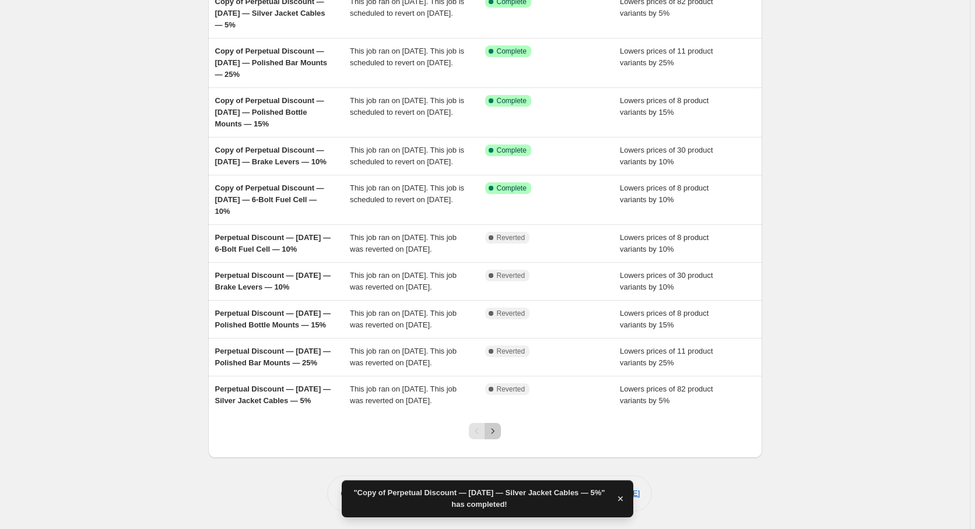
click at [498, 432] on icon "Next" at bounding box center [493, 432] width 12 height 12
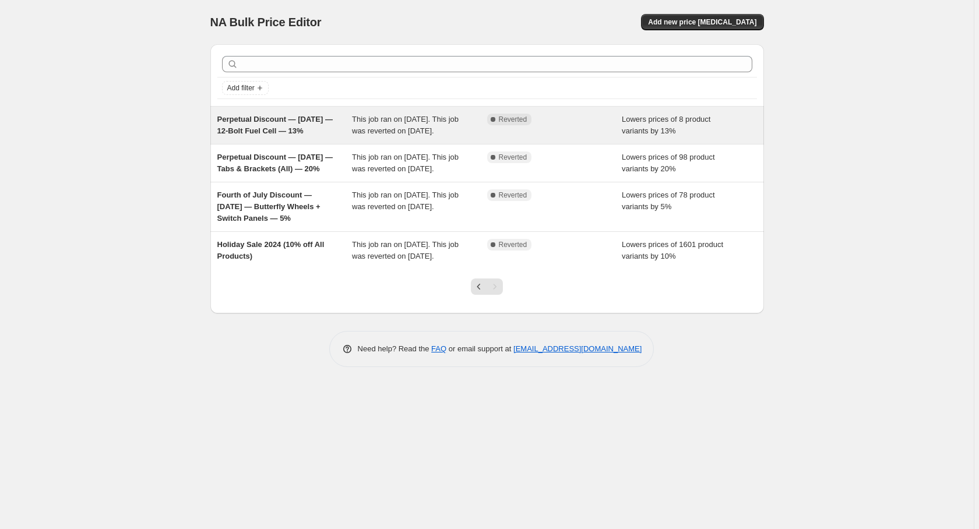
click at [270, 128] on span "Perpetual Discount — [DATE] — 12-Bolt Fuel Cell — 13%" at bounding box center [274, 125] width 115 height 20
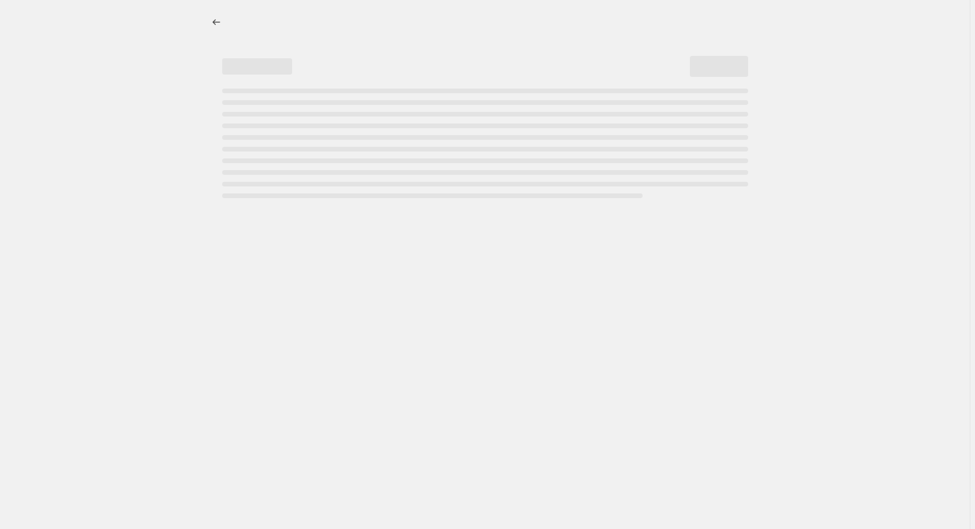
select select "percentage"
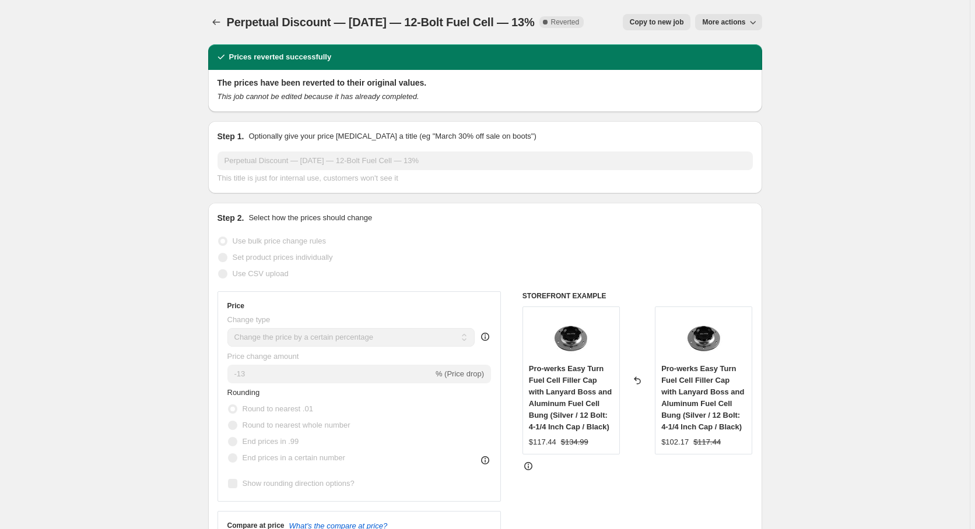
click at [661, 22] on span "Copy to new job" at bounding box center [657, 21] width 54 height 9
select select "percentage"
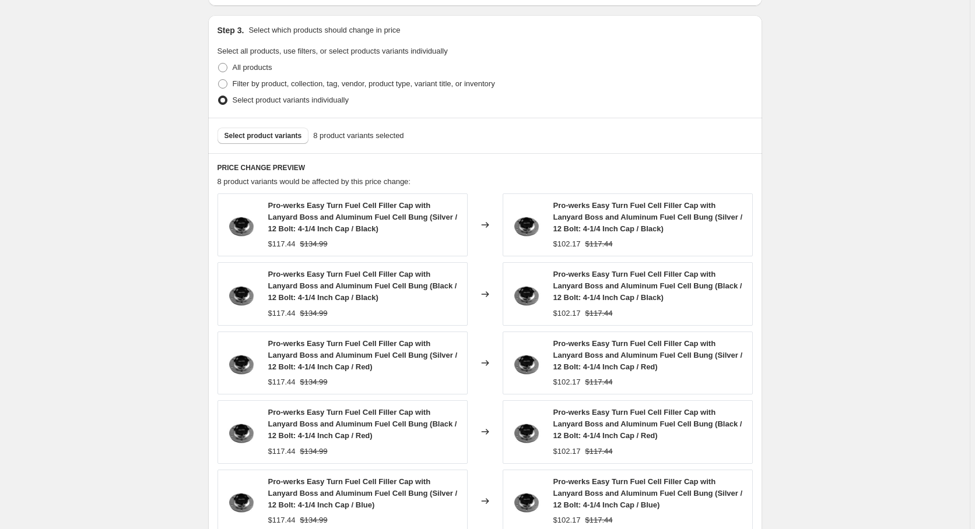
scroll to position [814, 0]
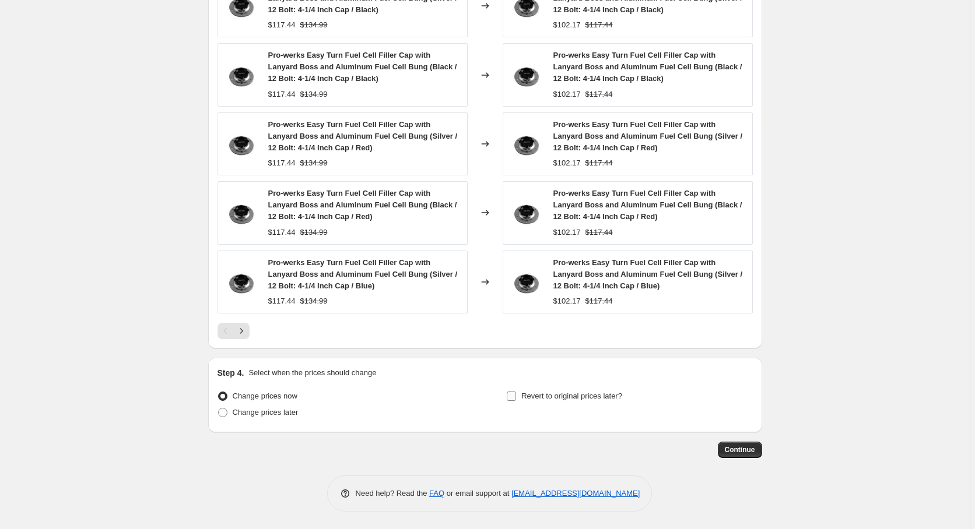
click at [526, 396] on span "Revert to original prices later?" at bounding box center [571, 396] width 101 height 9
click at [516, 396] on input "Revert to original prices later?" at bounding box center [511, 396] width 9 height 9
checkbox input "true"
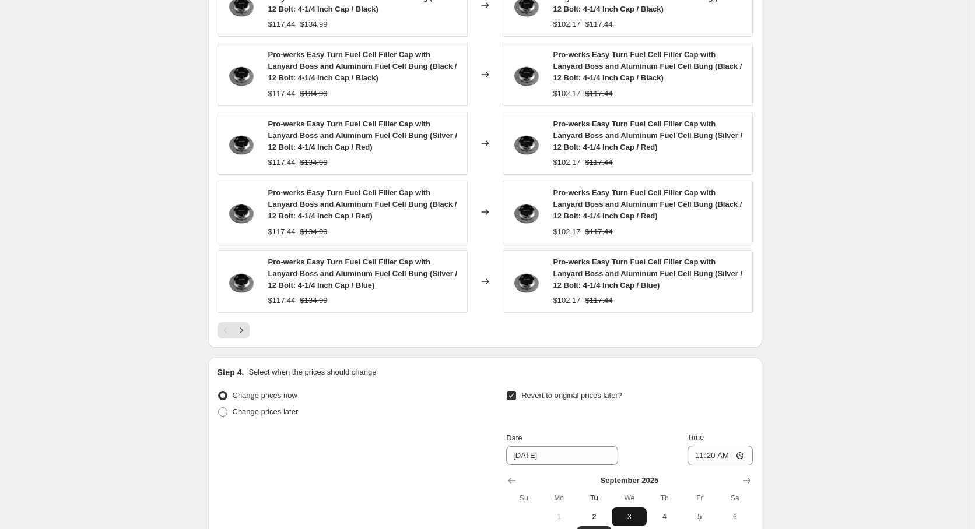
click at [636, 514] on span "3" at bounding box center [629, 516] width 26 height 9
type input "[DATE]"
click at [713, 459] on input "11:20" at bounding box center [719, 456] width 65 height 20
type input "00:00"
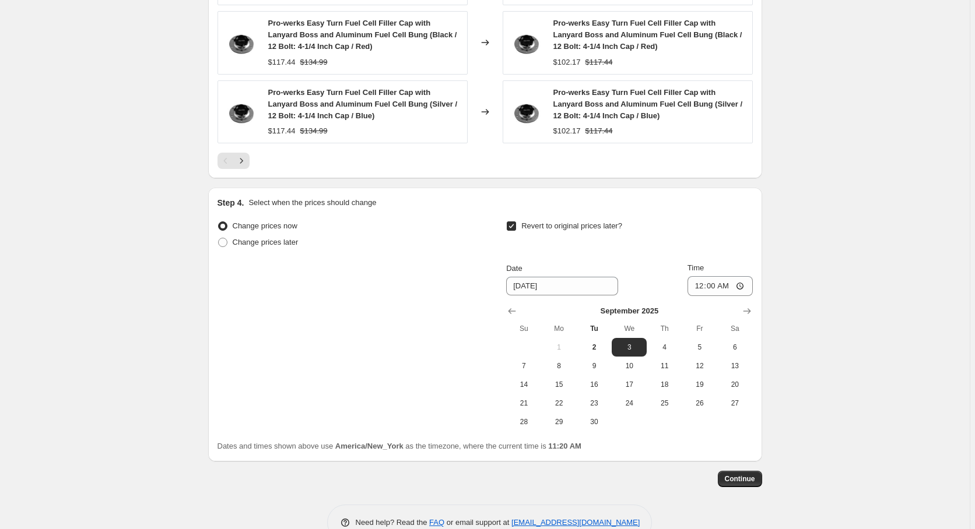
scroll to position [1012, 0]
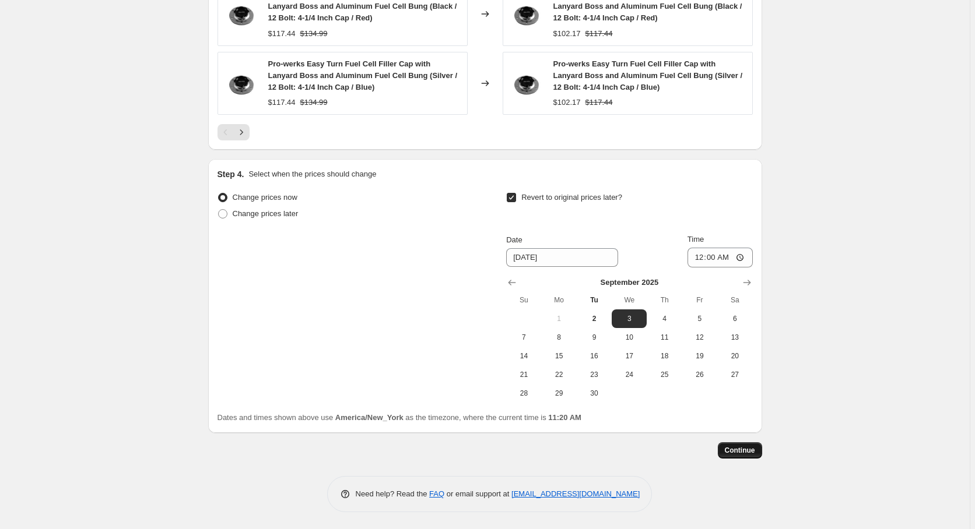
click at [740, 455] on button "Continue" at bounding box center [740, 450] width 44 height 16
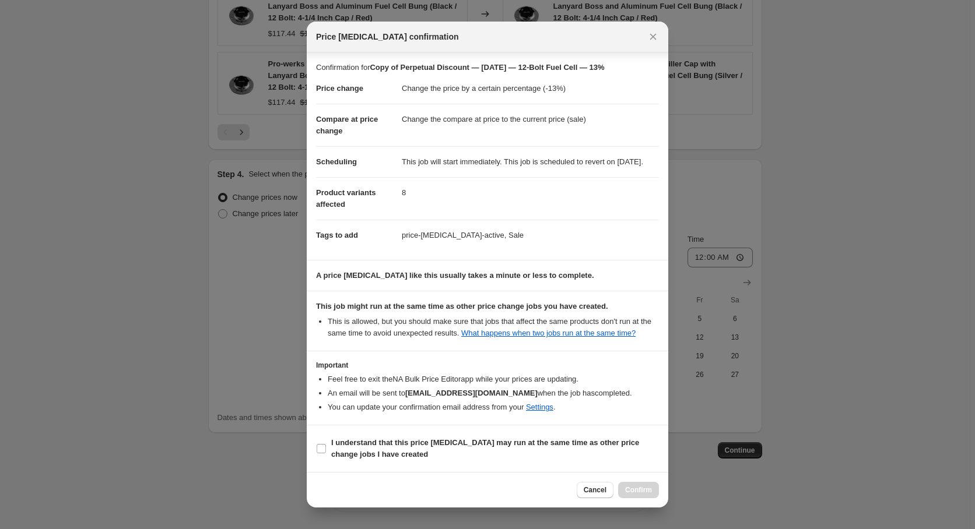
scroll to position [6, 0]
click at [319, 453] on input "I understand that this price change job may run at the same time as other price…" at bounding box center [321, 448] width 9 height 9
checkbox input "true"
click at [645, 494] on span "Confirm" at bounding box center [638, 490] width 27 height 9
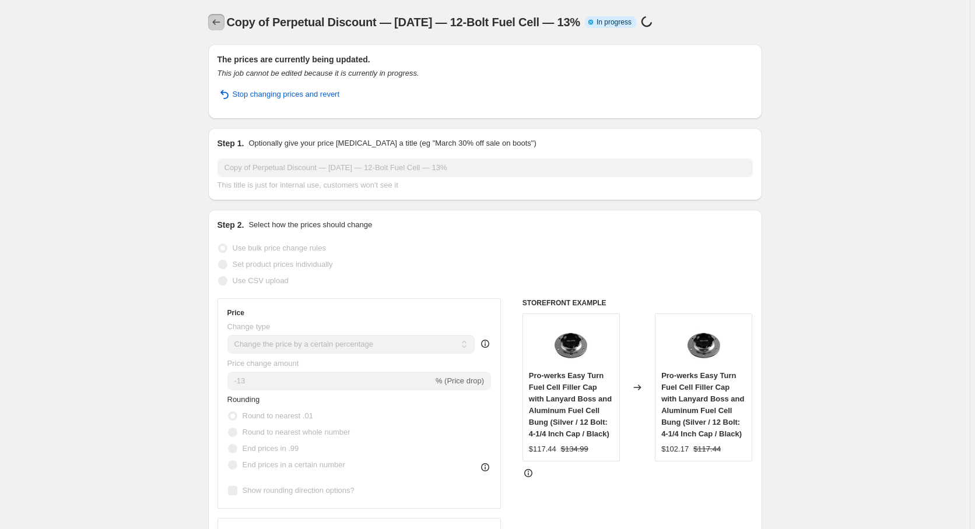
click at [221, 19] on icon "Price change jobs" at bounding box center [216, 22] width 12 height 12
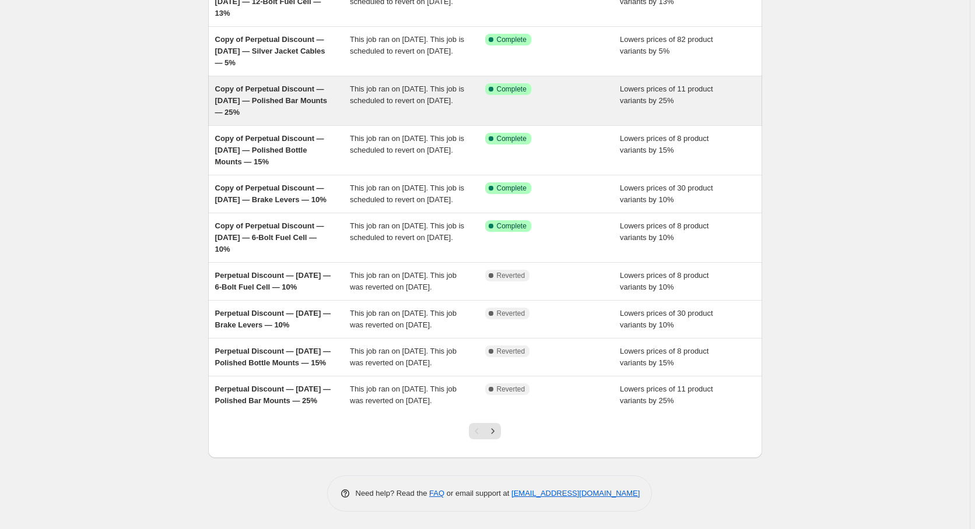
scroll to position [188, 0]
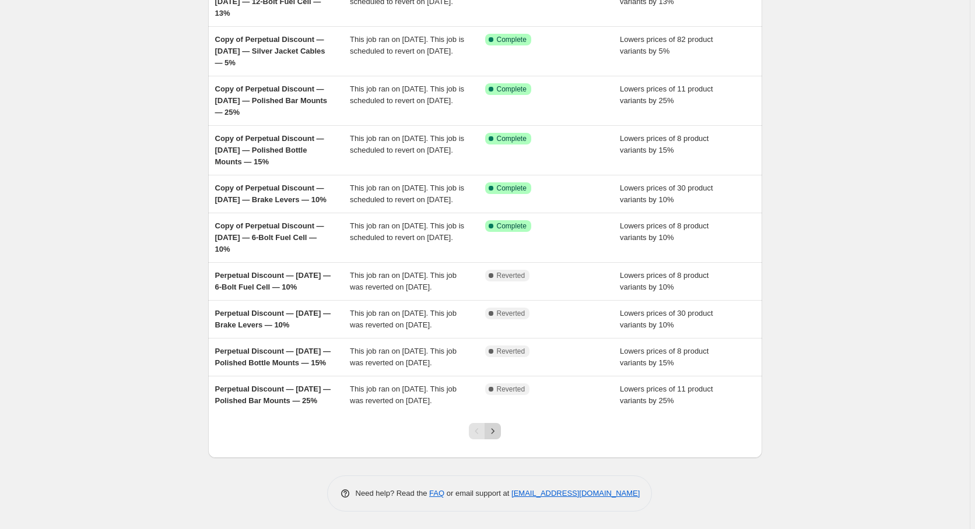
click at [498, 437] on icon "Next" at bounding box center [493, 432] width 12 height 12
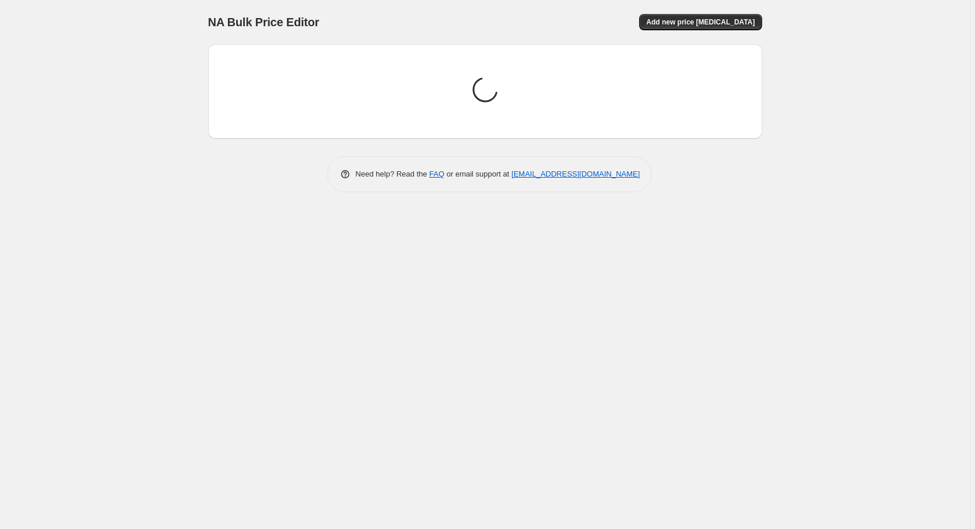
scroll to position [0, 0]
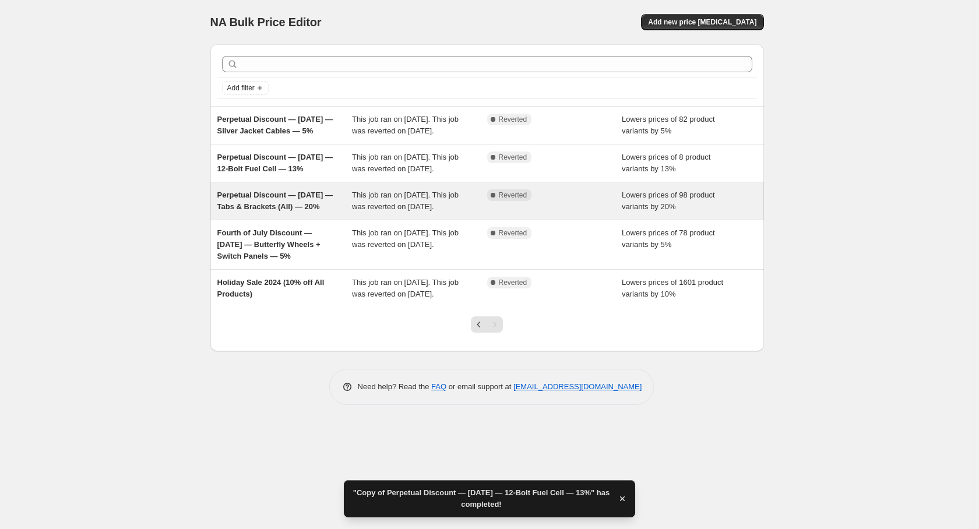
click at [268, 211] on span "Perpetual Discount — [DATE] — Tabs & Brackets (All) — 20%" at bounding box center [274, 201] width 115 height 20
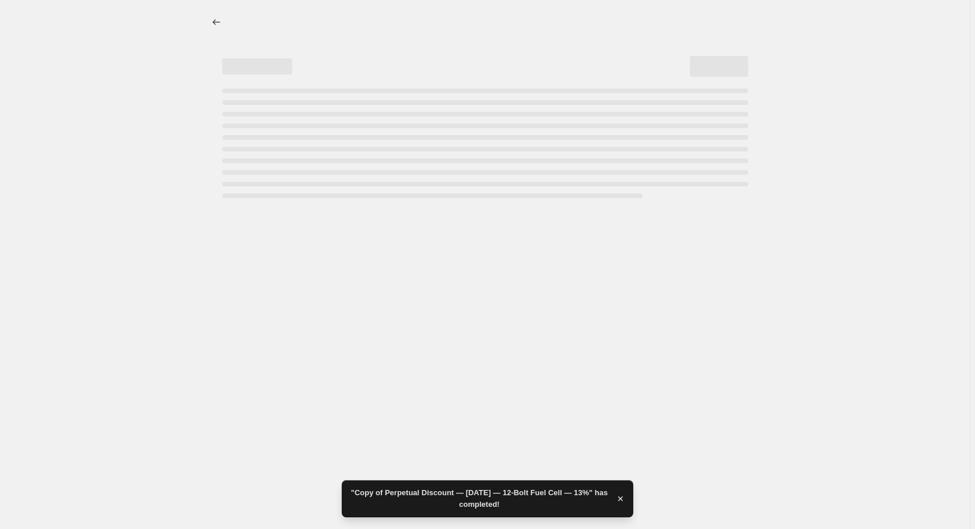
select select "percentage"
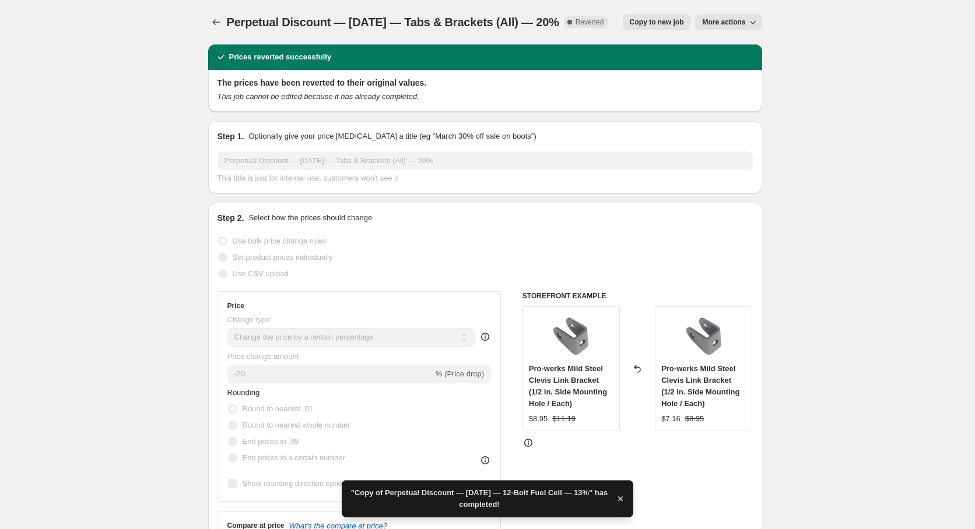
click at [642, 24] on span "Copy to new job" at bounding box center [657, 21] width 54 height 9
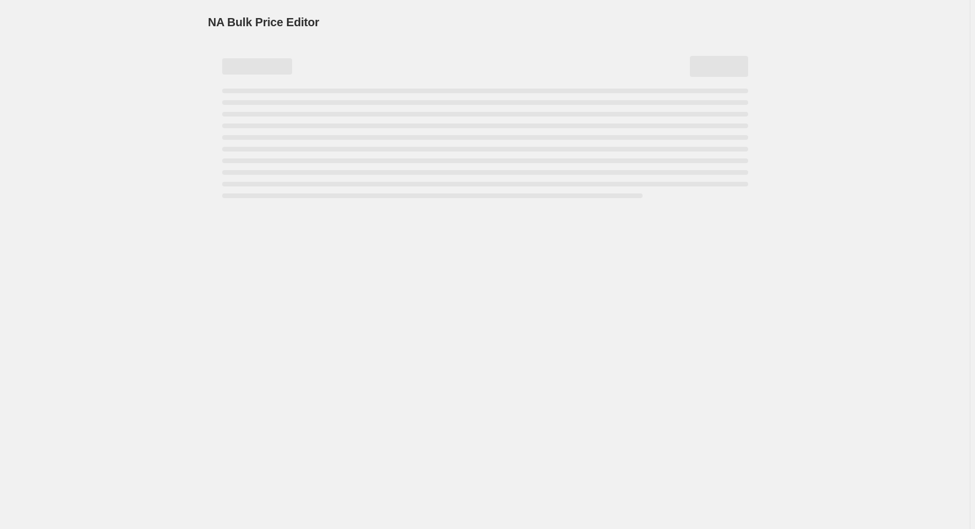
select select "percentage"
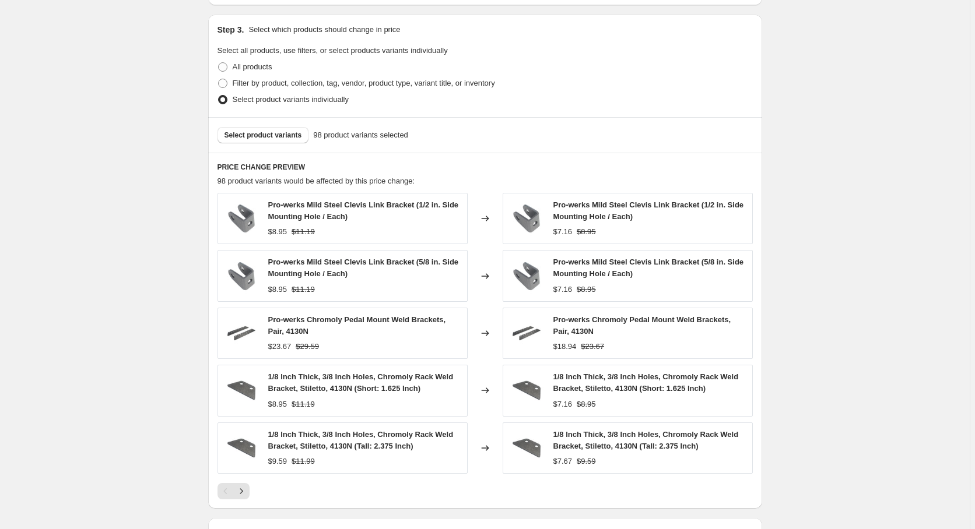
scroll to position [756, 0]
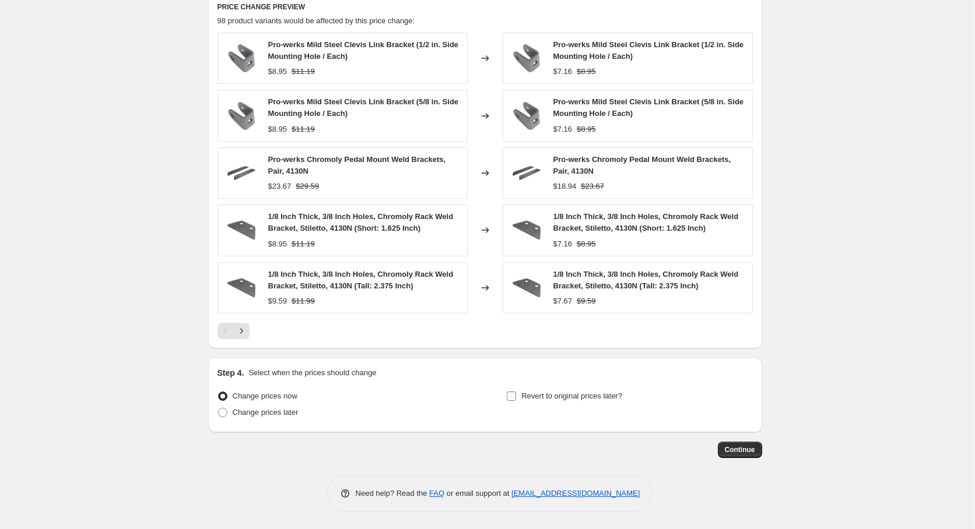
click at [531, 395] on span "Revert to original prices later?" at bounding box center [571, 396] width 101 height 9
click at [516, 395] on input "Revert to original prices later?" at bounding box center [511, 396] width 9 height 9
checkbox input "true"
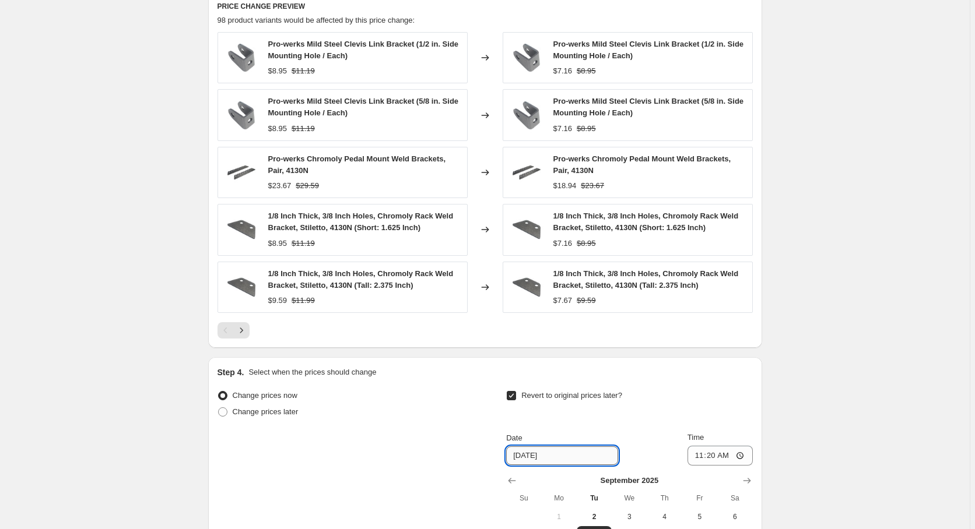
click at [559, 463] on input "9/9/2025" at bounding box center [562, 455] width 112 height 19
click at [632, 516] on span "3" at bounding box center [629, 516] width 26 height 9
type input "[DATE]"
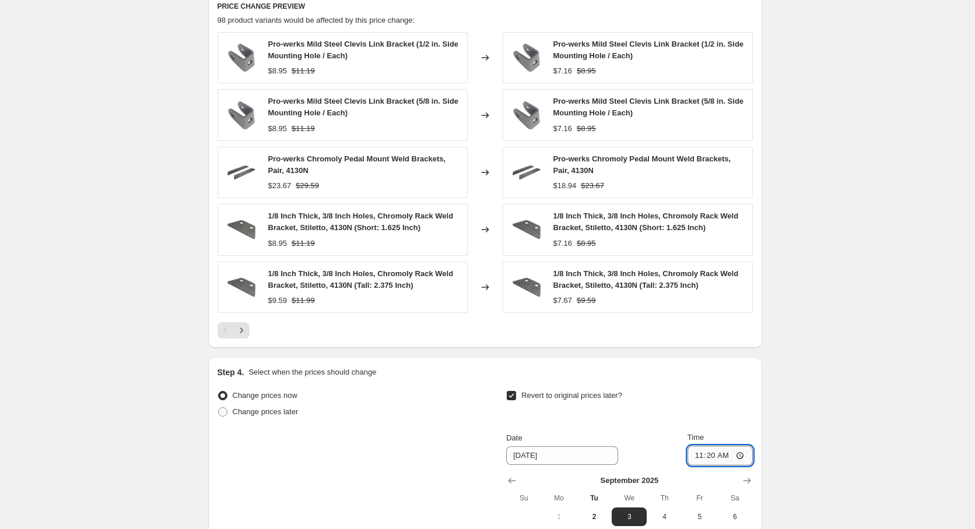
click at [712, 463] on input "11:20" at bounding box center [719, 456] width 65 height 20
type input "00:00"
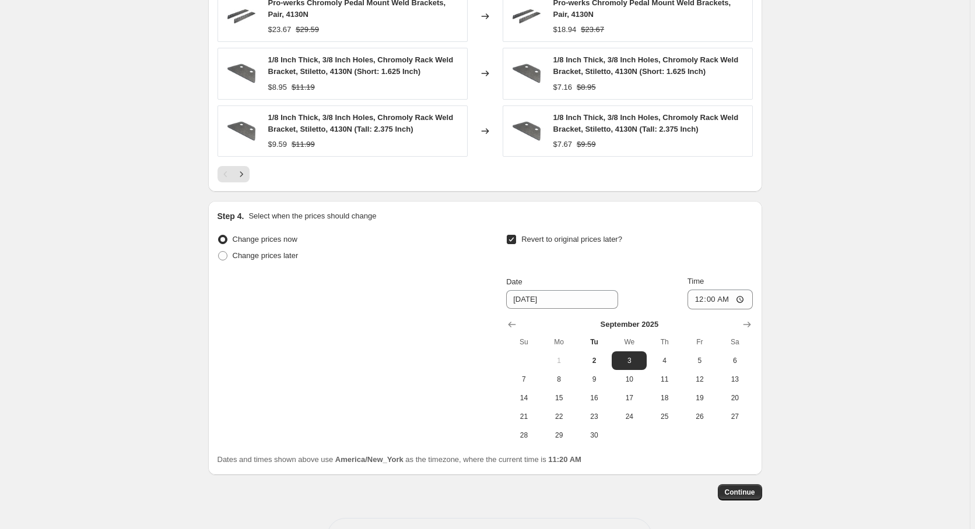
scroll to position [954, 0]
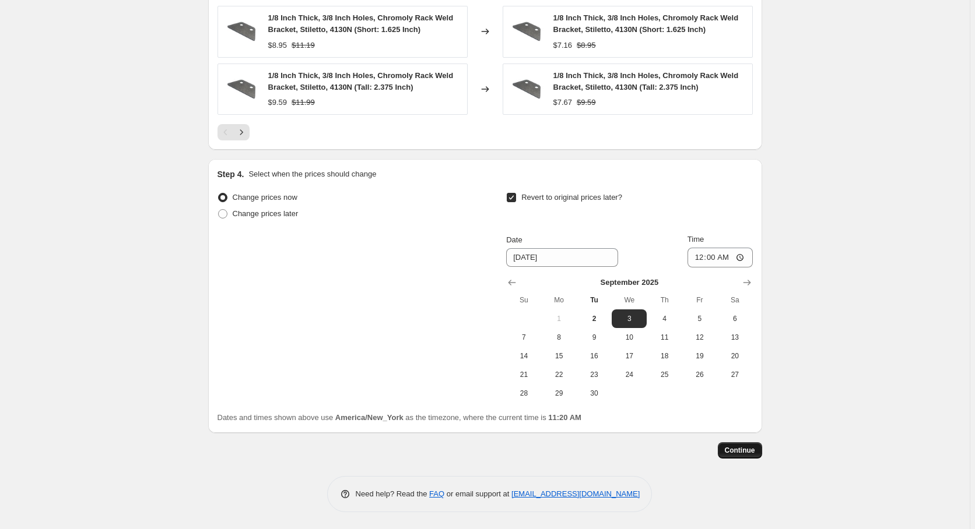
click at [750, 451] on span "Continue" at bounding box center [740, 450] width 30 height 9
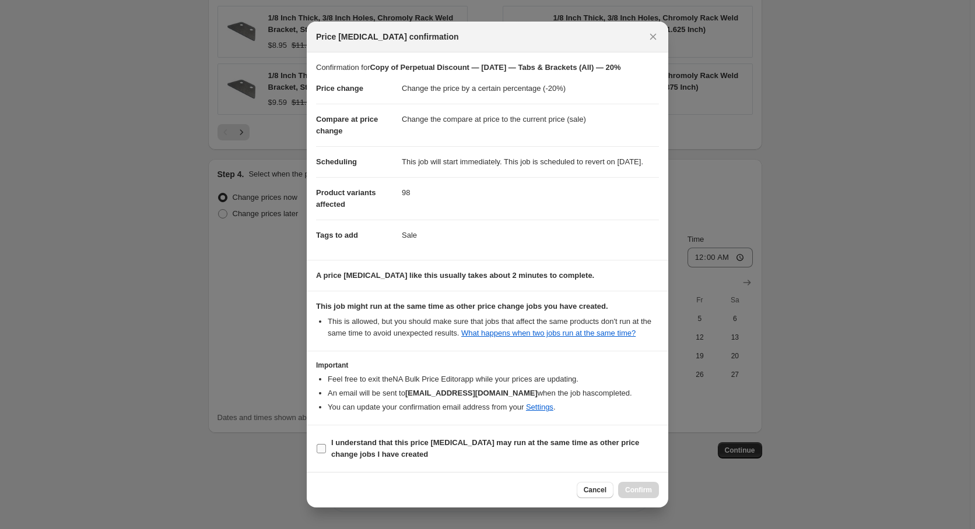
click at [334, 446] on label "I understand that this price change job may run at the same time as other price…" at bounding box center [487, 449] width 343 height 28
click at [326, 446] on input "I understand that this price change job may run at the same time as other price…" at bounding box center [321, 448] width 9 height 9
checkbox input "true"
click at [644, 493] on span "Confirm" at bounding box center [638, 490] width 27 height 9
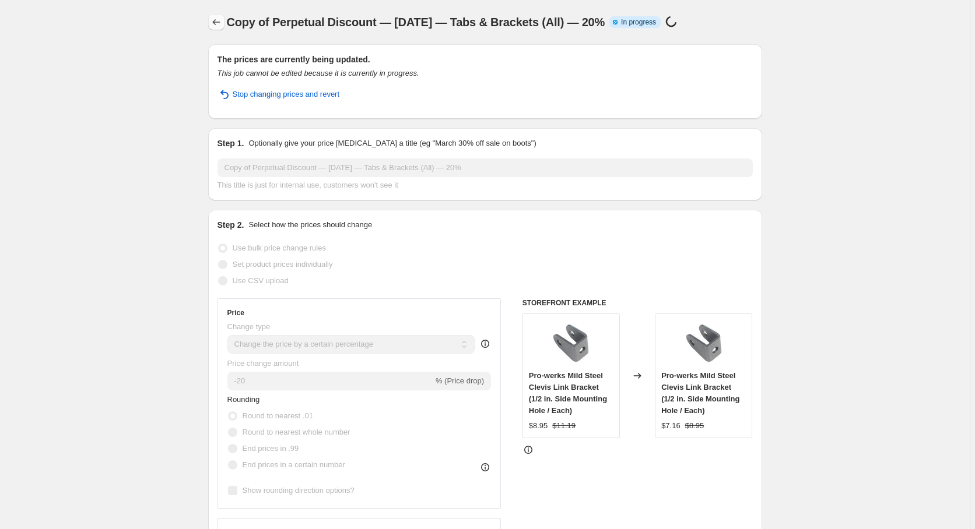
click at [217, 20] on icon "Price change jobs" at bounding box center [216, 22] width 12 height 12
